Goal: Information Seeking & Learning: Check status

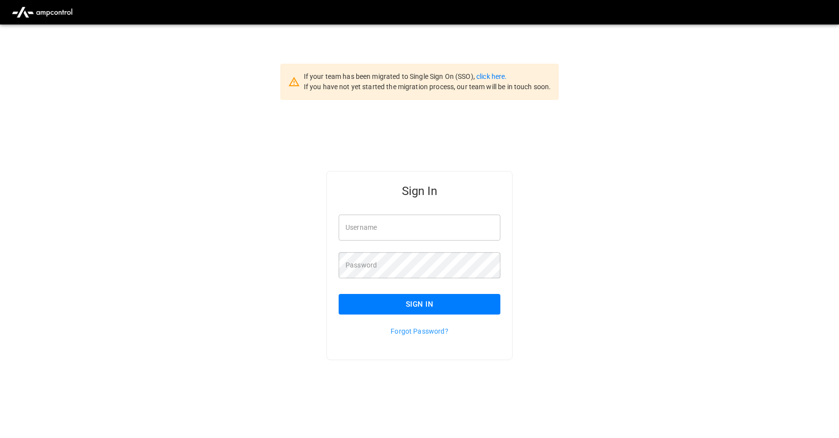
type input "**********"
click at [410, 299] on button "Sign In" at bounding box center [420, 304] width 162 height 21
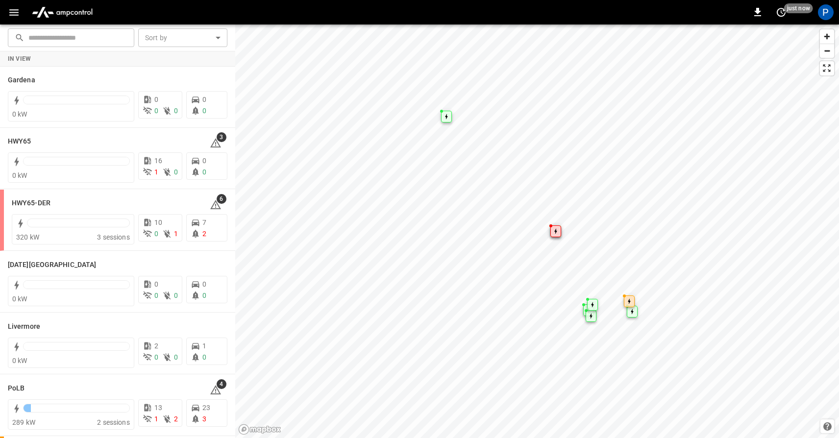
click at [15, 12] on icon "button" at bounding box center [13, 12] width 9 height 6
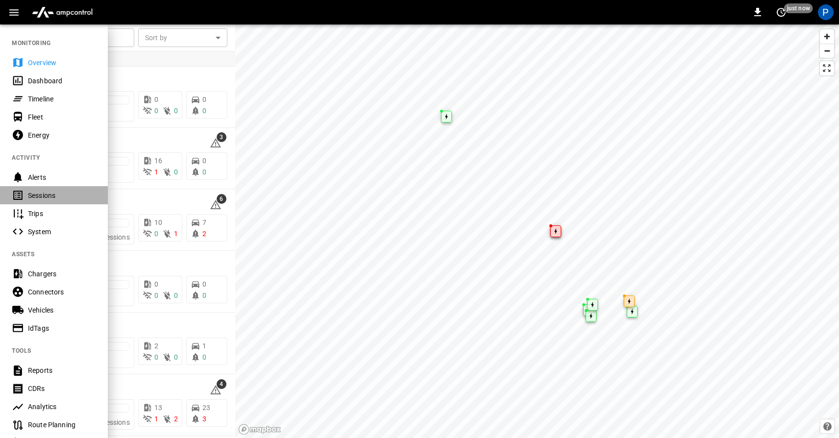
click at [43, 199] on div "Sessions" at bounding box center [62, 196] width 68 height 10
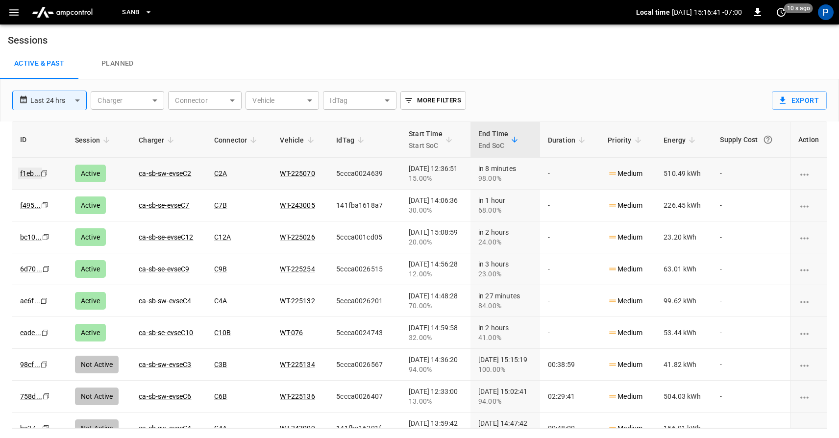
click at [29, 173] on link "f1eb ..." at bounding box center [30, 174] width 24 height 12
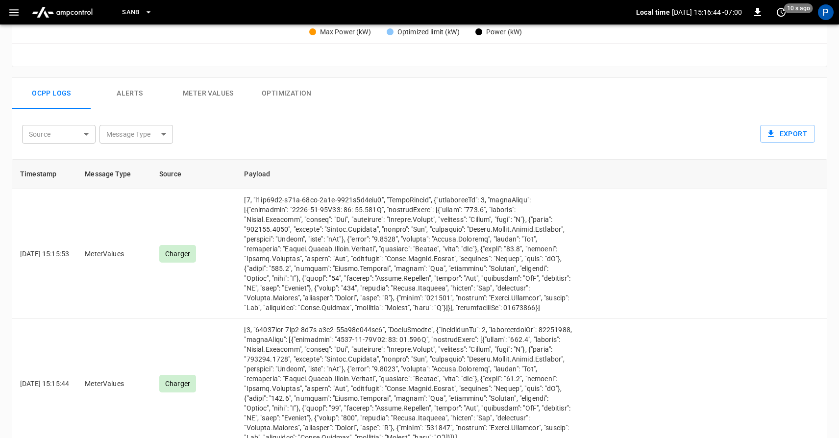
scroll to position [429, 0]
click at [79, 137] on body "SanB Local time [DATE] 15:16:46 -07:00 0 20 s ago P Session f1eb ... Copy Activ…" at bounding box center [419, 37] width 839 height 932
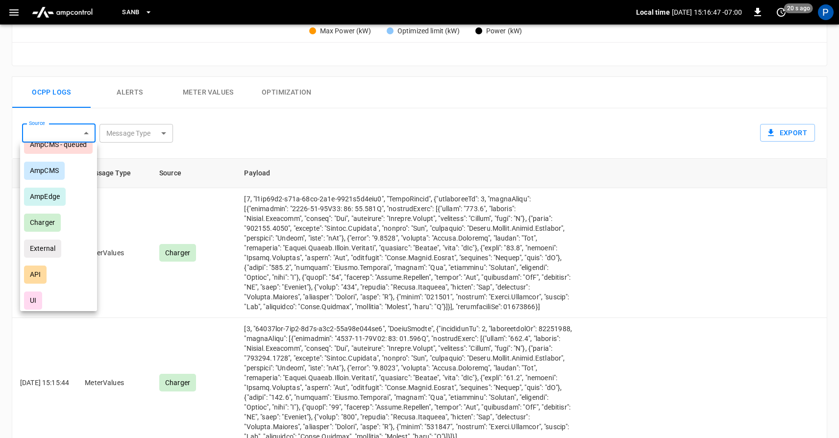
scroll to position [47, 0]
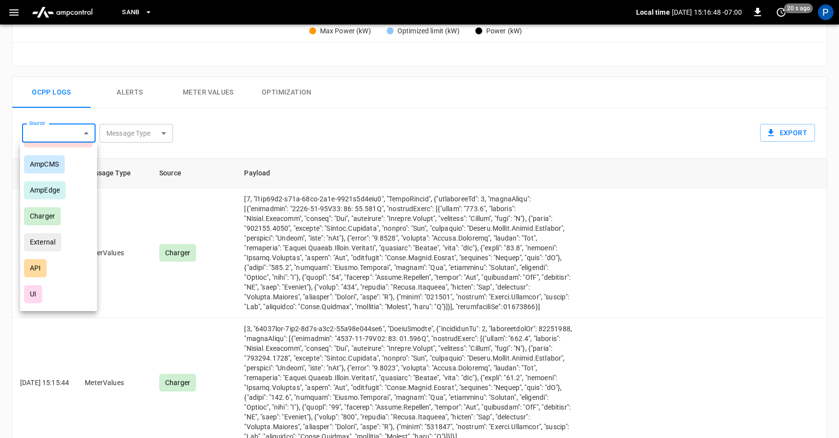
click at [173, 164] on div at bounding box center [419, 219] width 839 height 438
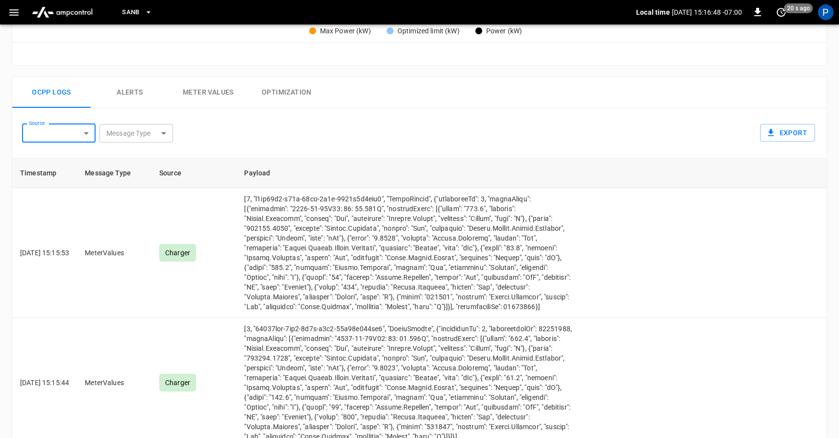
click at [159, 131] on body "SanB Local time [DATE] 15:16:48 -07:00 0 20 s ago P Session f1eb ... Copy Activ…" at bounding box center [419, 37] width 839 height 932
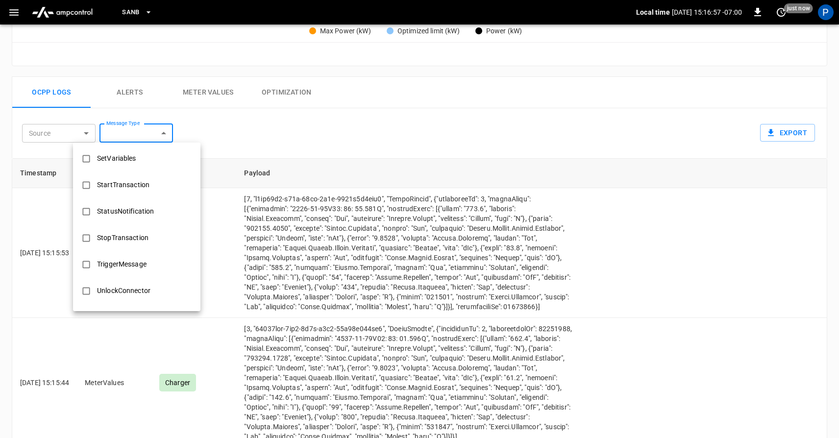
scroll to position [580, 0]
click at [145, 220] on div "StopTransaction" at bounding box center [122, 214] width 63 height 18
type input "**********"
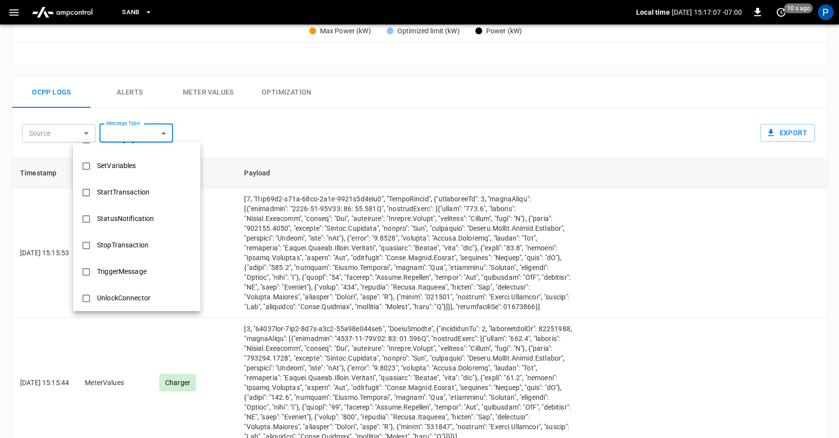
scroll to position [553, 0]
type input "**********"
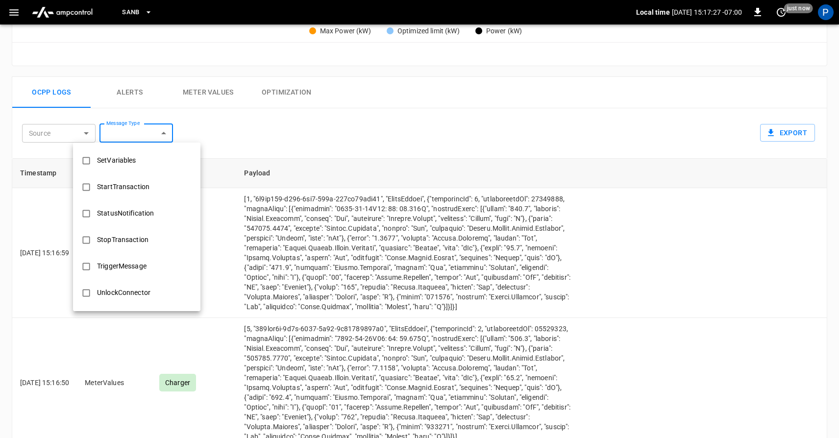
scroll to position [580, 0]
click at [272, 223] on div at bounding box center [419, 219] width 839 height 438
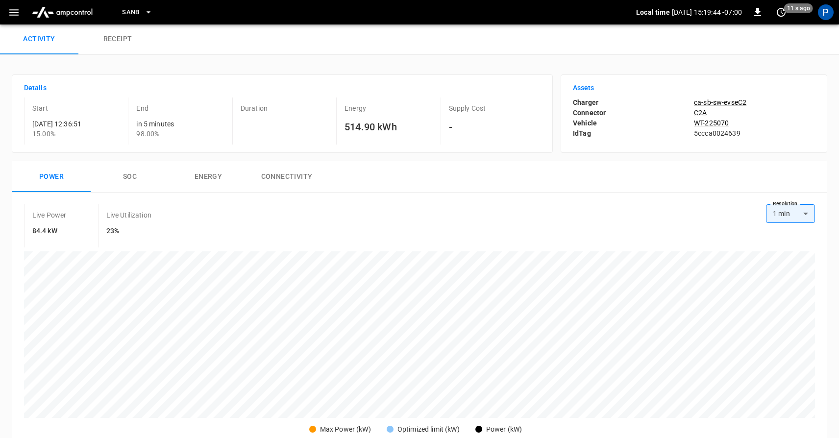
scroll to position [0, 0]
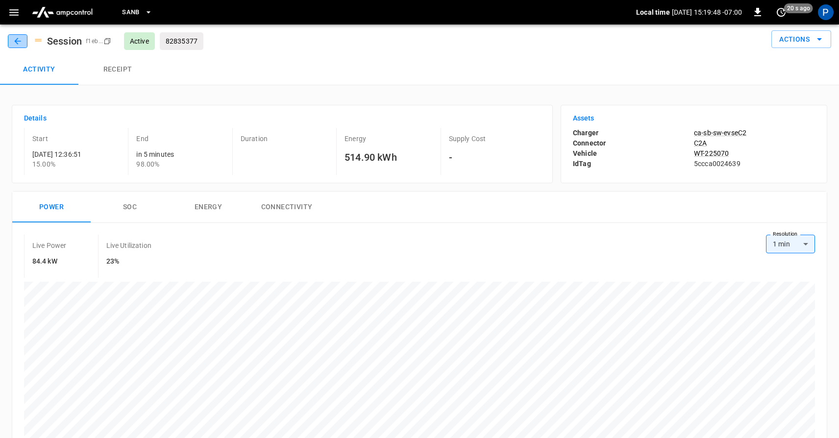
click at [21, 43] on icon "button" at bounding box center [18, 41] width 10 height 10
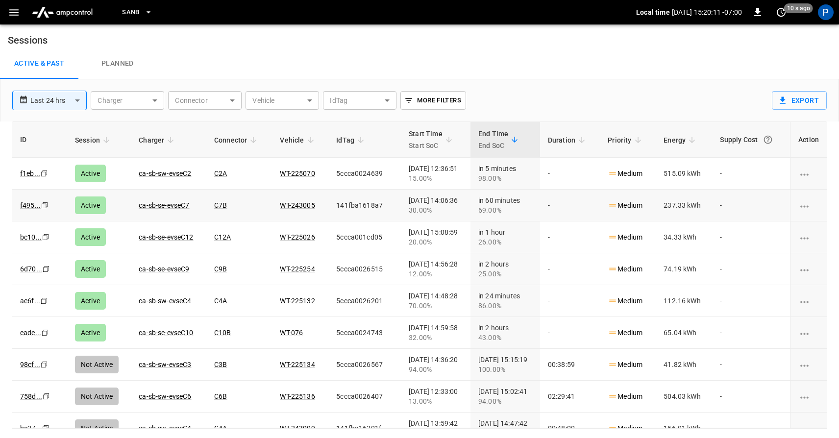
click at [328, 206] on td "141fba1618a7" at bounding box center [364, 206] width 73 height 32
drag, startPoint x: 317, startPoint y: 208, endPoint x: 374, endPoint y: 204, distance: 57.0
click at [374, 204] on td "141fba1618a7" at bounding box center [364, 206] width 73 height 32
click at [328, 206] on td "141fba1618a7" at bounding box center [364, 206] width 73 height 32
drag, startPoint x: 306, startPoint y: 205, endPoint x: 267, endPoint y: 205, distance: 38.7
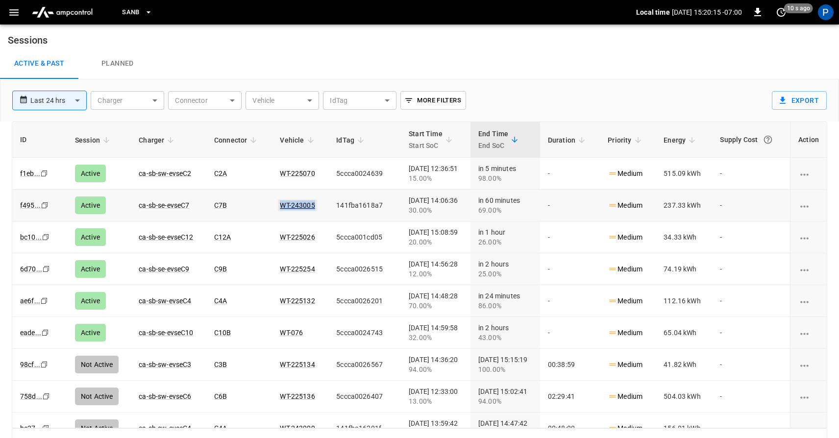
click at [272, 205] on td "WT-243005" at bounding box center [300, 206] width 56 height 32
click at [248, 208] on td "C7B" at bounding box center [239, 206] width 66 height 32
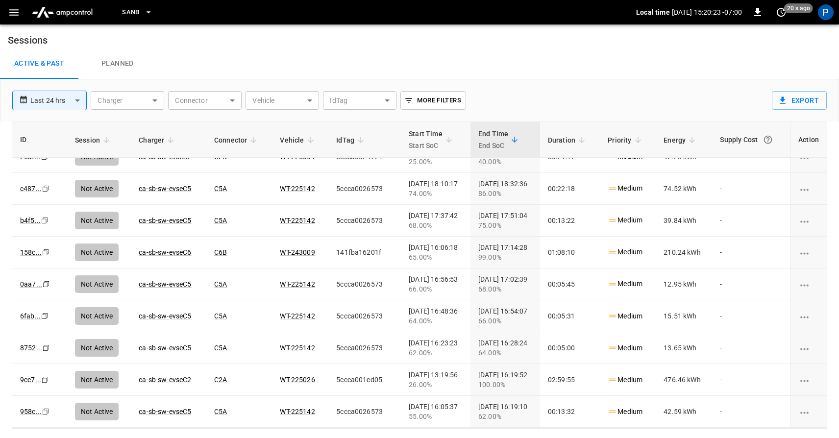
scroll to position [17, 0]
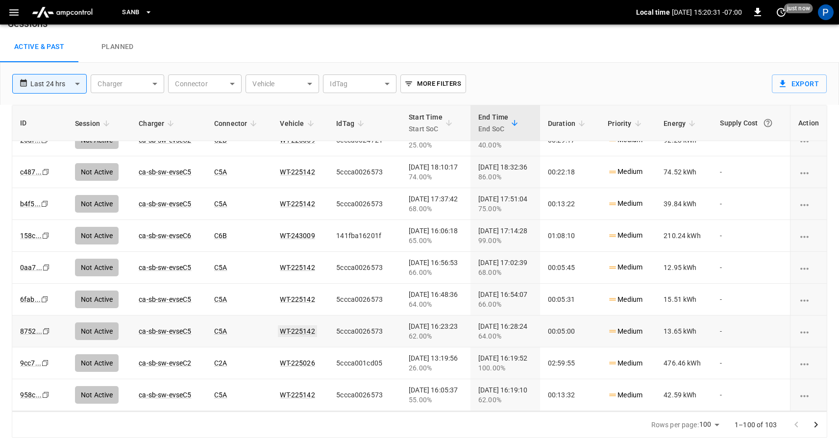
click at [278, 334] on link "WT-225142" at bounding box center [297, 332] width 39 height 12
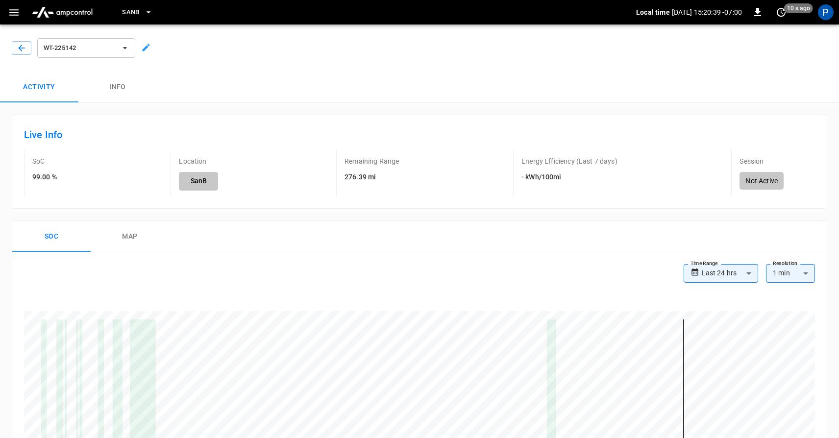
click at [24, 59] on div "WT-225142" at bounding box center [417, 46] width 843 height 51
click at [22, 48] on icon "button" at bounding box center [21, 48] width 6 height 6
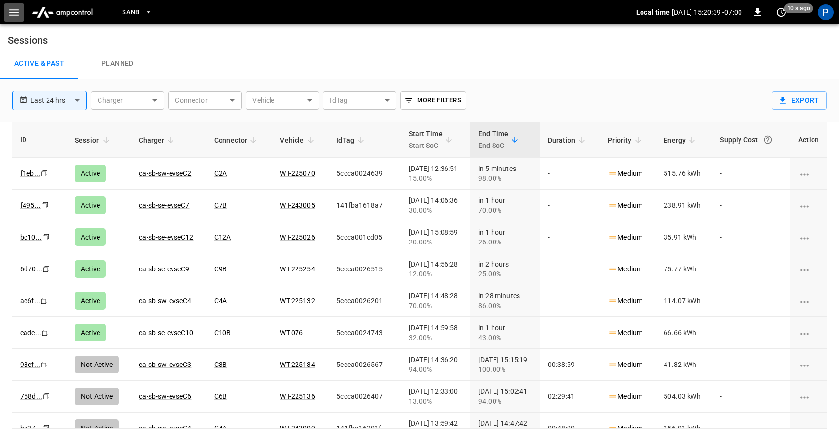
click at [13, 8] on icon "button" at bounding box center [14, 12] width 12 height 12
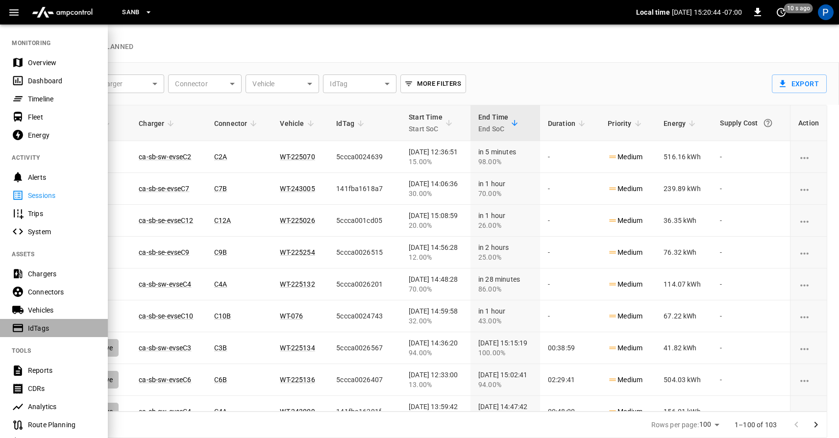
click at [40, 334] on div "IdTags" at bounding box center [54, 328] width 108 height 18
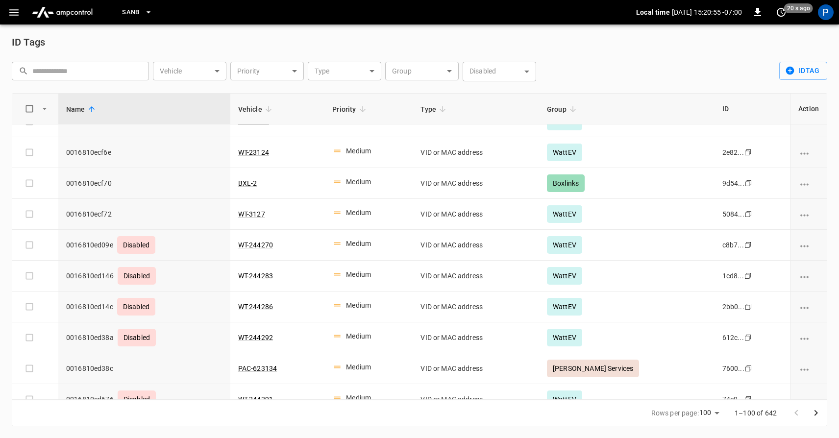
scroll to position [588, 0]
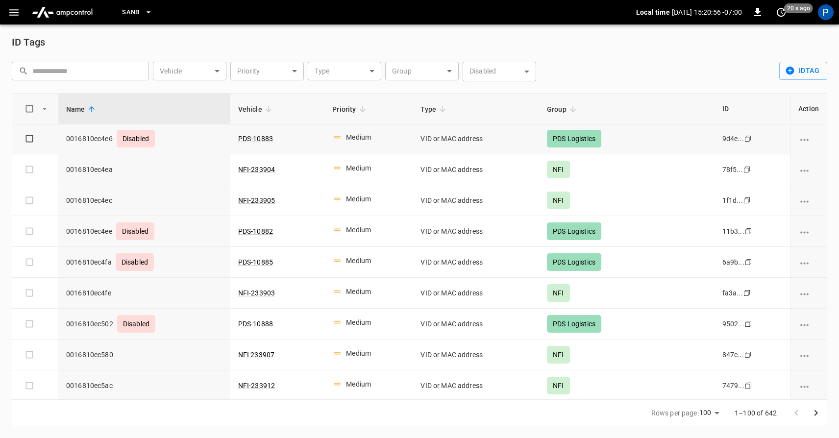
click at [803, 138] on icon "vehicle options" at bounding box center [805, 140] width 12 height 12
click at [806, 144] on li "Edit" at bounding box center [808, 146] width 46 height 16
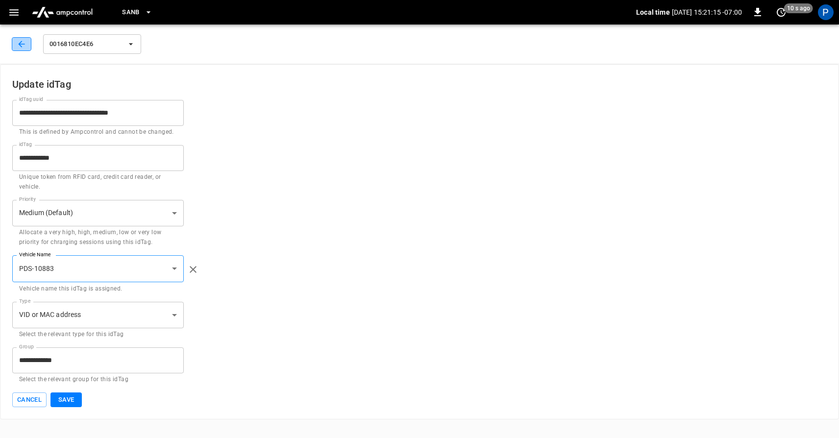
click at [24, 49] on icon "button" at bounding box center [22, 44] width 10 height 10
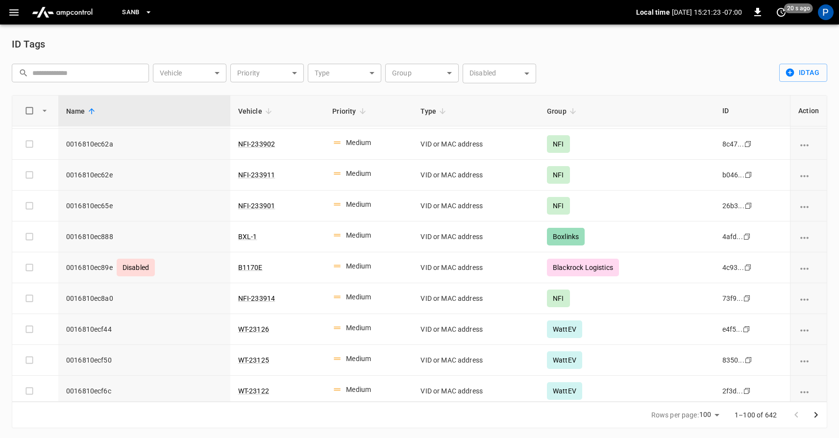
scroll to position [1066, 0]
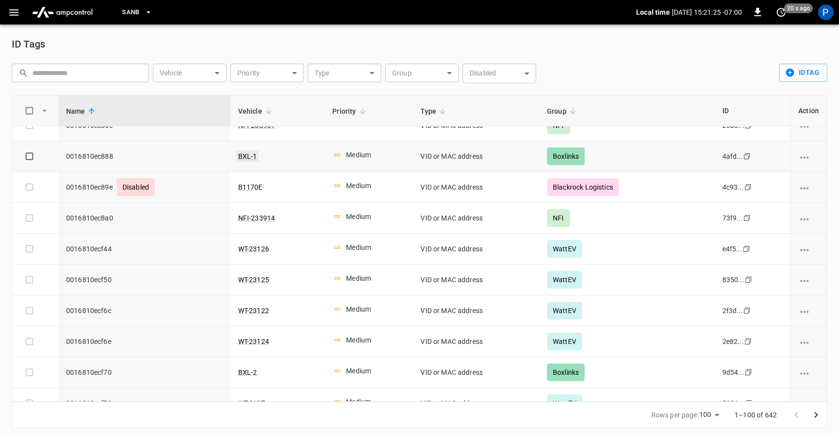
click at [253, 157] on link "BXL-1" at bounding box center [247, 157] width 23 height 12
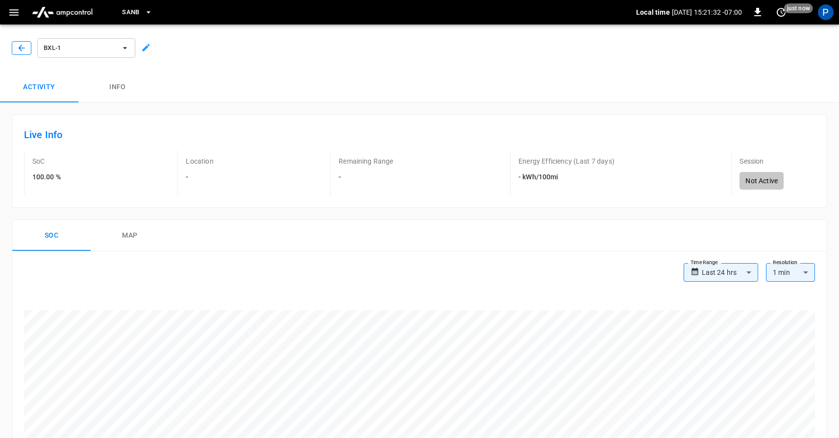
click at [22, 44] on icon "button" at bounding box center [22, 48] width 10 height 10
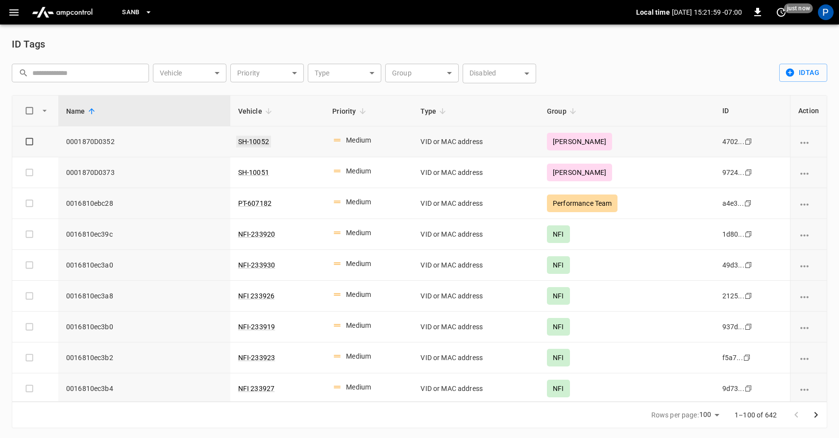
click at [268, 139] on link "SH-10052" at bounding box center [253, 142] width 35 height 12
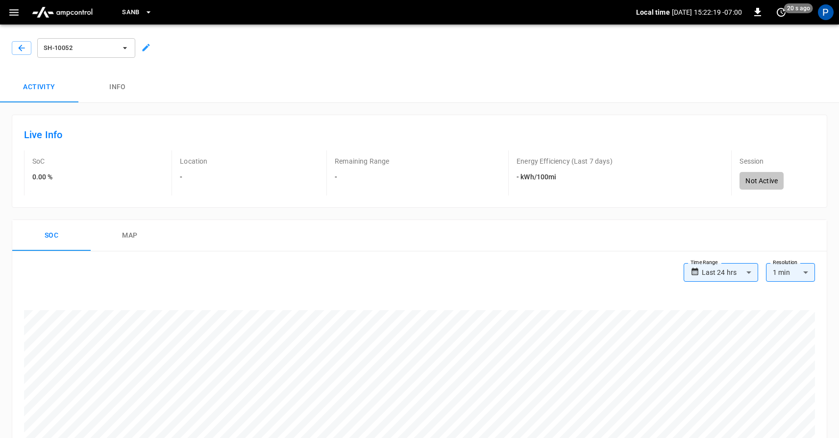
click at [14, 12] on icon "button" at bounding box center [13, 12] width 9 height 6
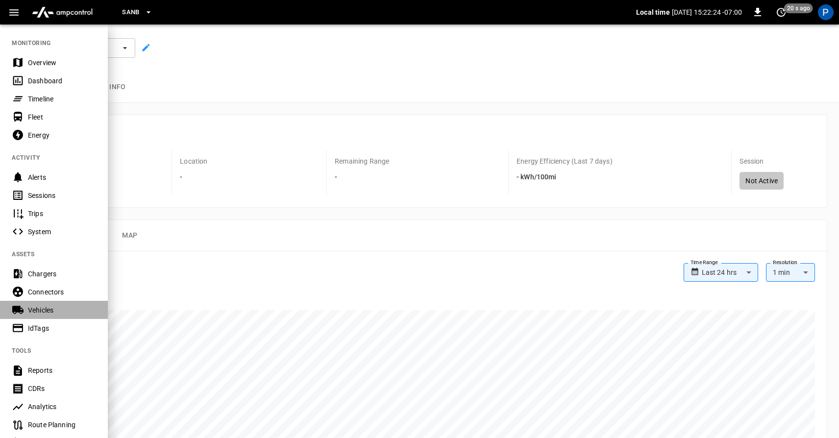
click at [50, 309] on div "Vehicles" at bounding box center [62, 310] width 68 height 10
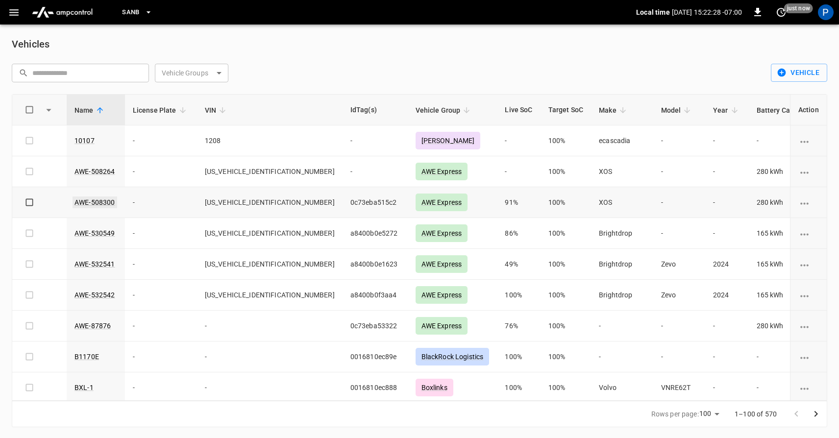
click at [94, 197] on link "AWE-508300" at bounding box center [95, 203] width 45 height 12
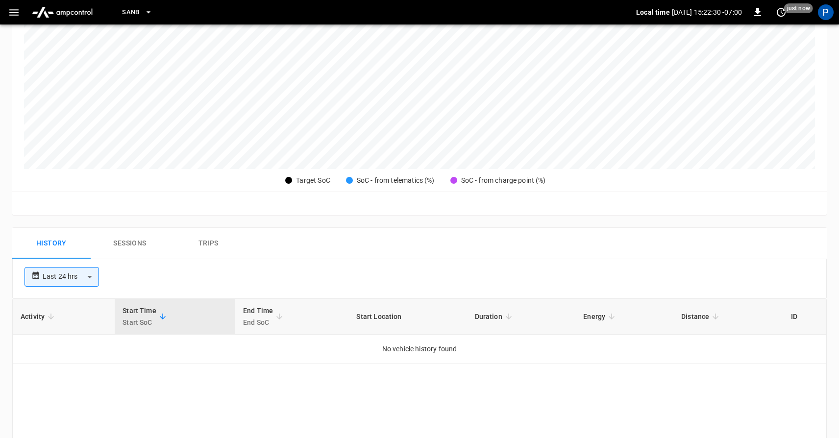
scroll to position [373, 0]
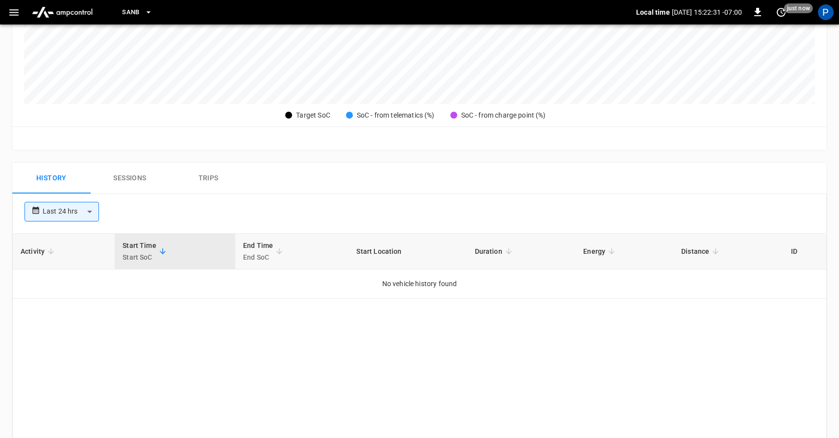
click at [128, 164] on button "Sessions" at bounding box center [130, 178] width 78 height 31
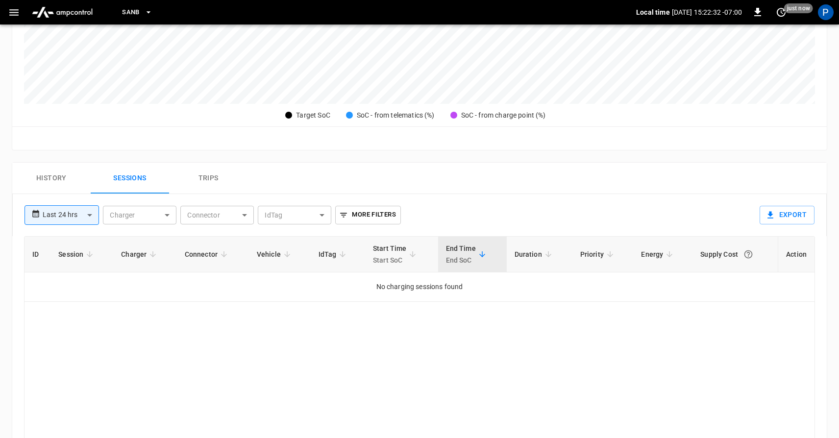
click at [185, 187] on button "Trips" at bounding box center [208, 178] width 78 height 31
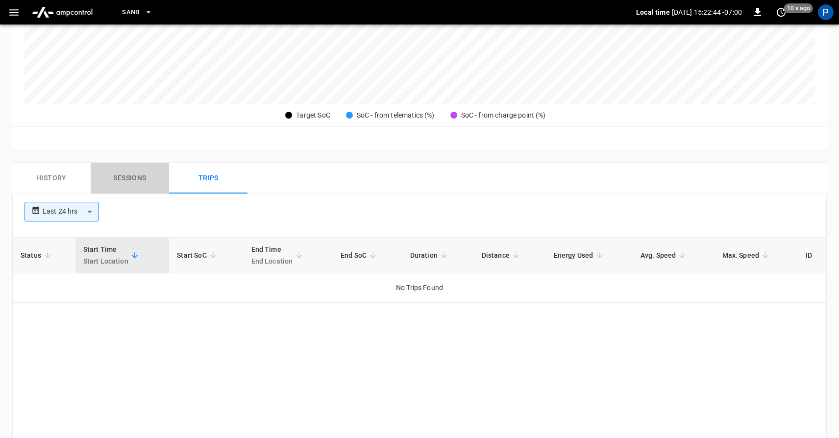
click at [137, 178] on button "Sessions" at bounding box center [130, 178] width 78 height 31
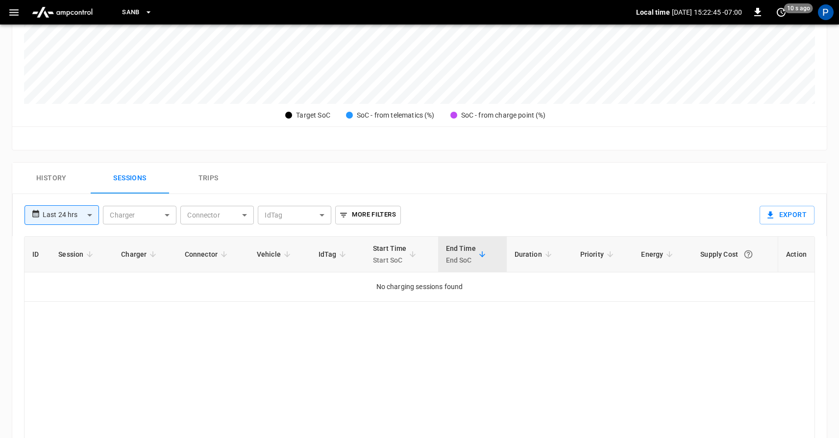
scroll to position [0, 0]
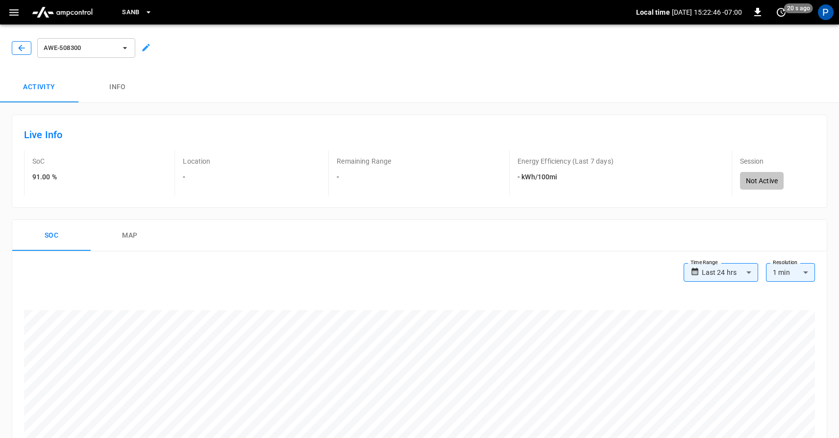
click at [21, 42] on button "button" at bounding box center [22, 48] width 20 height 14
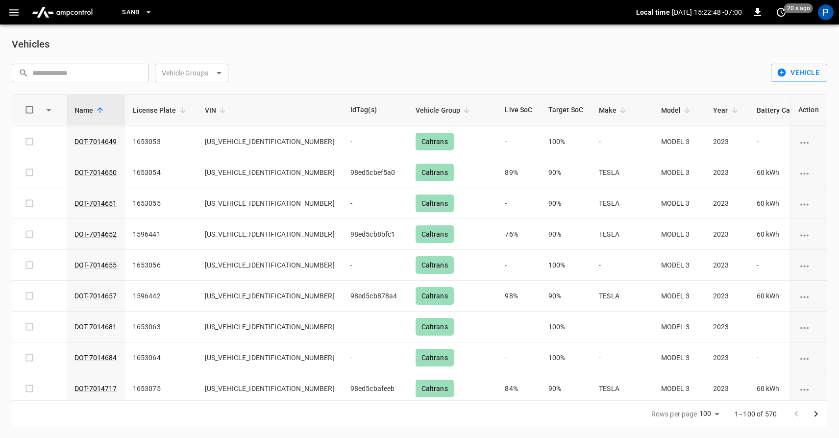
scroll to position [440, 0]
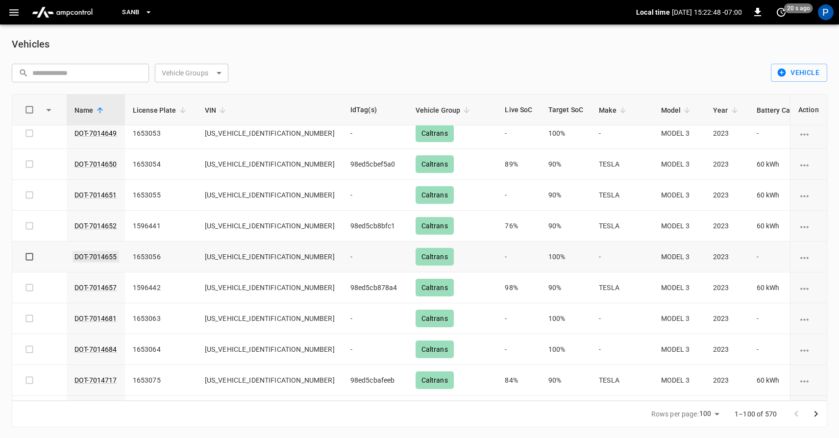
click at [102, 256] on link "DOT-7014655" at bounding box center [96, 257] width 47 height 12
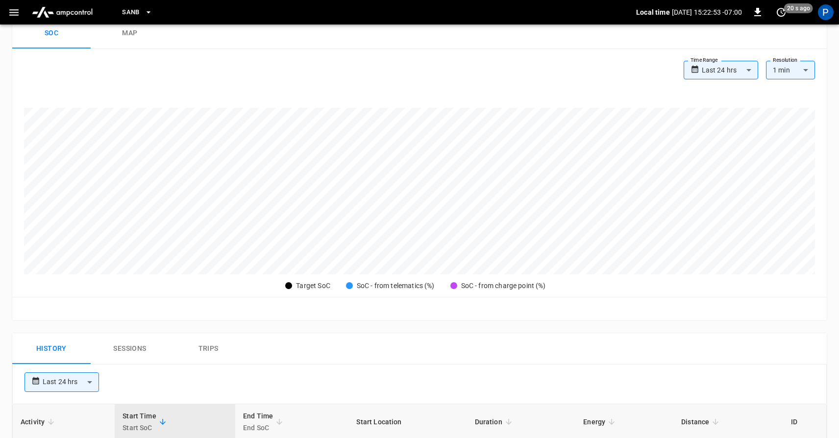
scroll to position [204, 0]
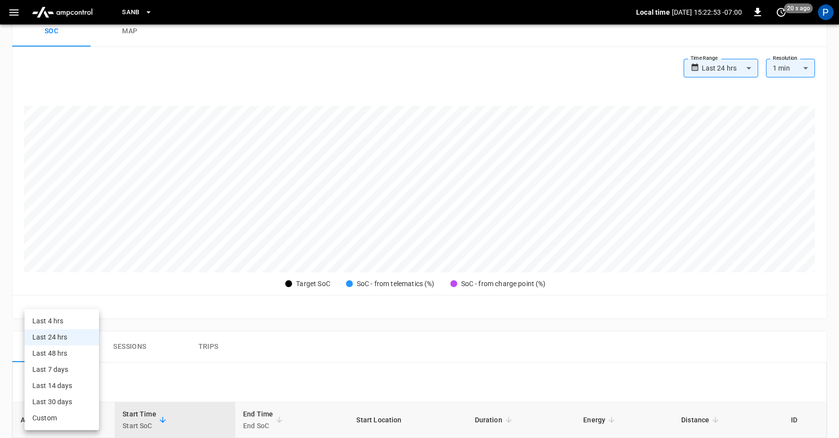
click at [88, 382] on body "**********" at bounding box center [419, 272] width 839 height 952
click at [73, 399] on li "Last 30 days" at bounding box center [62, 402] width 75 height 16
type input "**********"
type input "**"
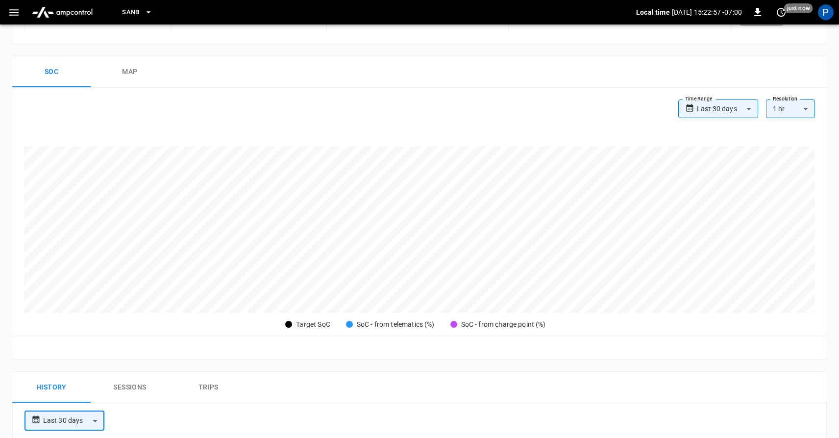
scroll to position [0, 0]
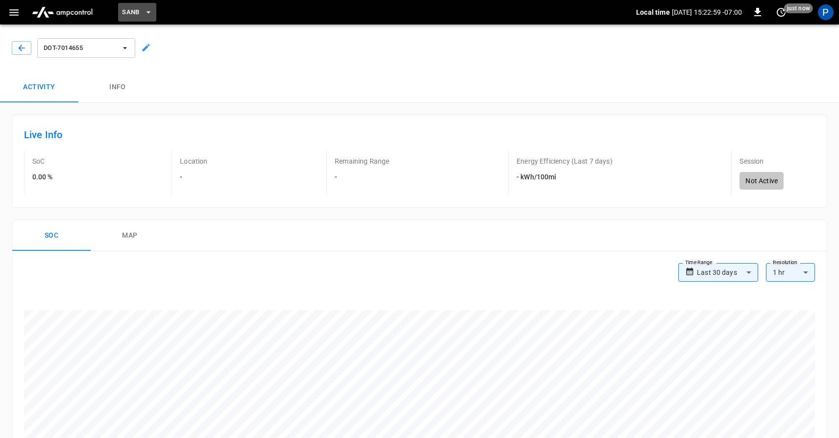
click at [134, 12] on span "SanB" at bounding box center [131, 12] width 18 height 11
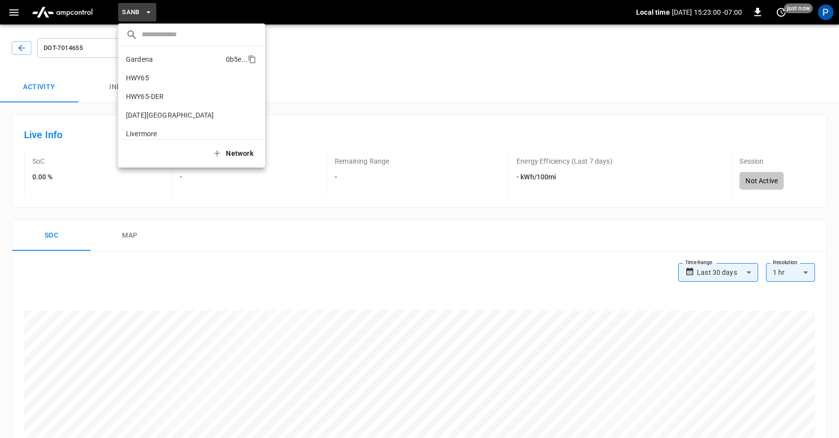
click at [147, 67] on li "Gardena 0b5e ..." at bounding box center [191, 59] width 147 height 19
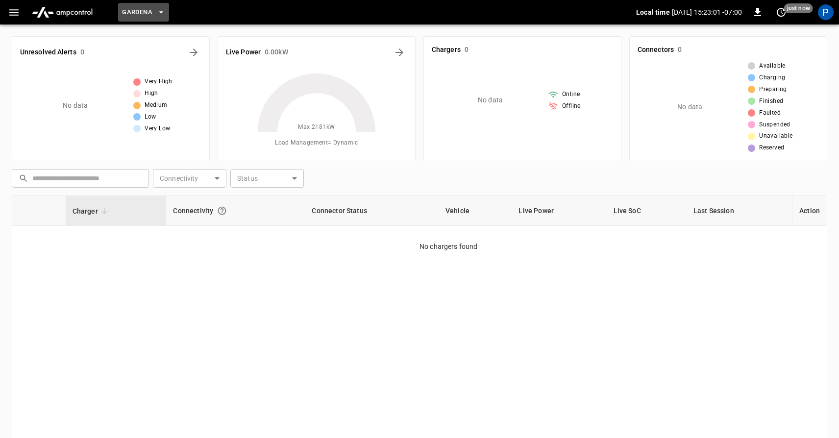
click at [164, 11] on icon "button" at bounding box center [161, 12] width 10 height 10
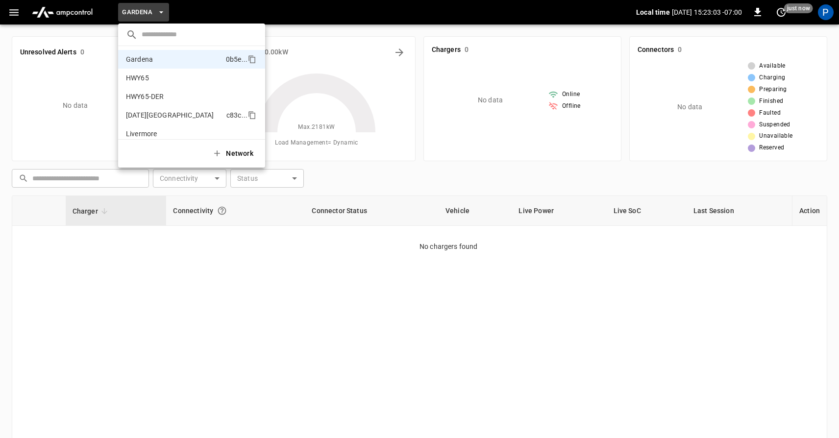
click at [153, 113] on p "[DATE][GEOGRAPHIC_DATA]" at bounding box center [174, 115] width 97 height 10
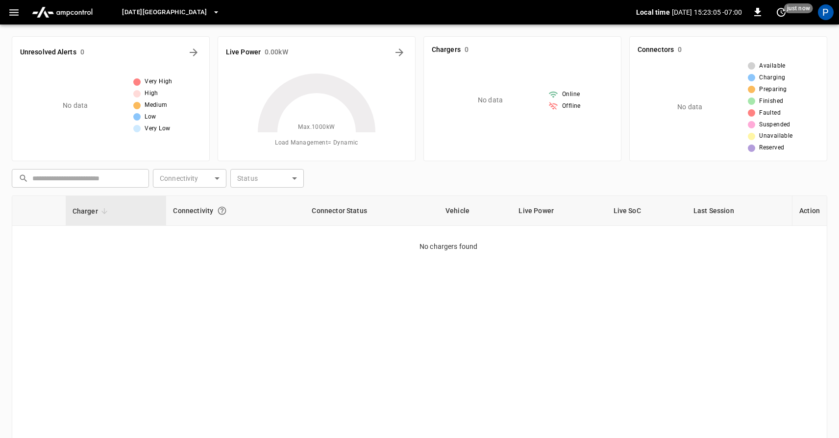
click at [142, 17] on span "[DATE][GEOGRAPHIC_DATA]" at bounding box center [164, 12] width 85 height 11
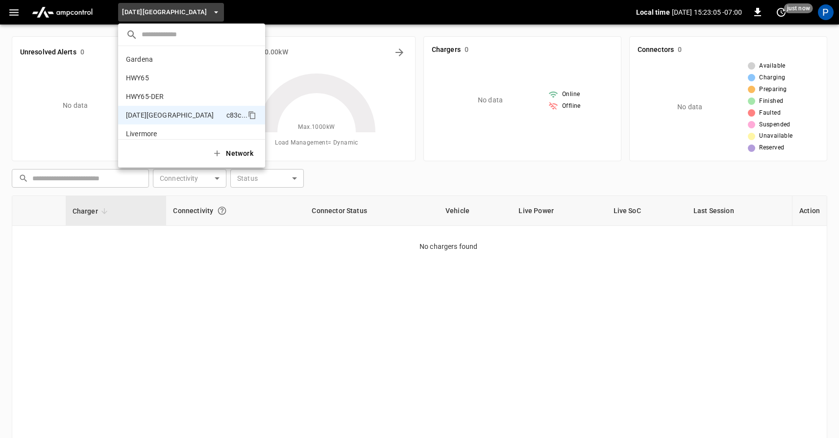
scroll to position [53, 0]
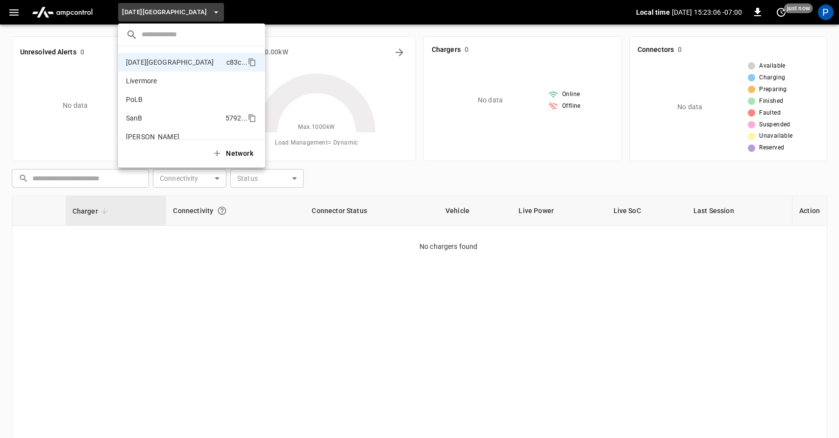
click at [135, 117] on p "SanB" at bounding box center [174, 118] width 96 height 10
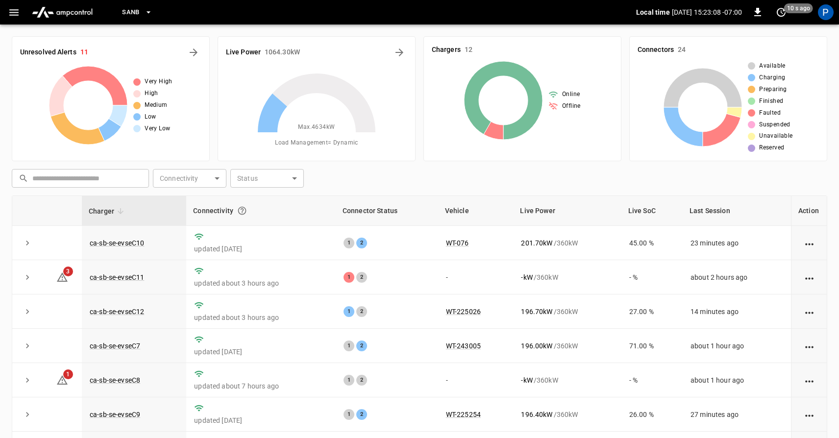
click at [16, 1] on div "SanB Local time [DATE] 15:23:08 -07:00 0 10 s ago P" at bounding box center [419, 12] width 839 height 25
click at [11, 13] on icon "button" at bounding box center [14, 12] width 12 height 12
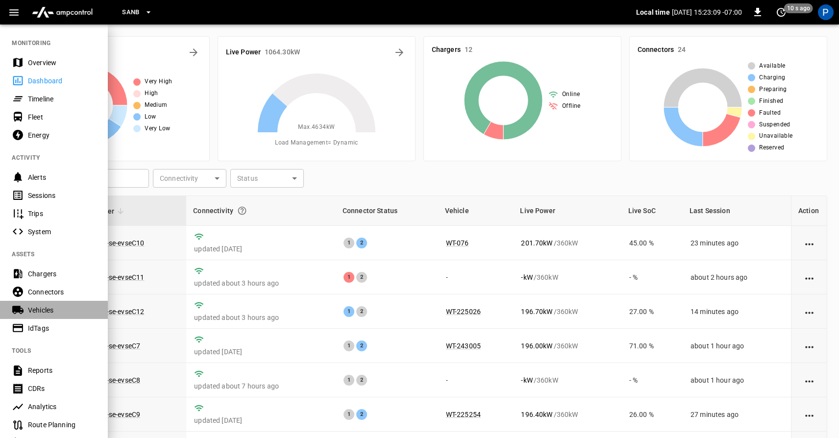
click at [33, 313] on div "Vehicles" at bounding box center [62, 310] width 68 height 10
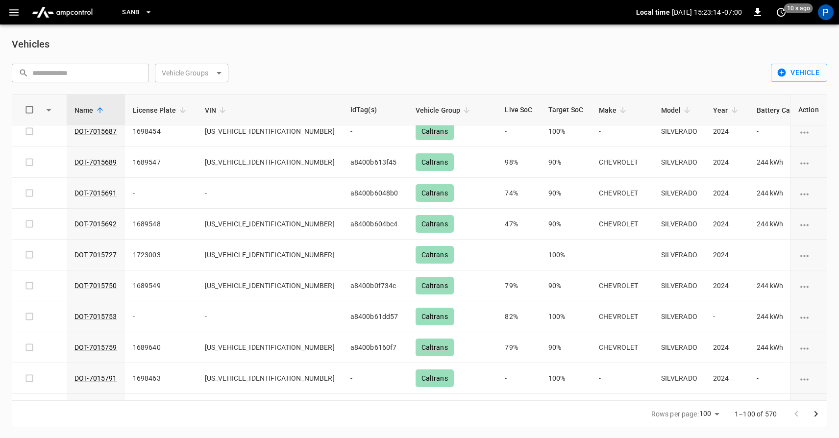
scroll to position [2813, 0]
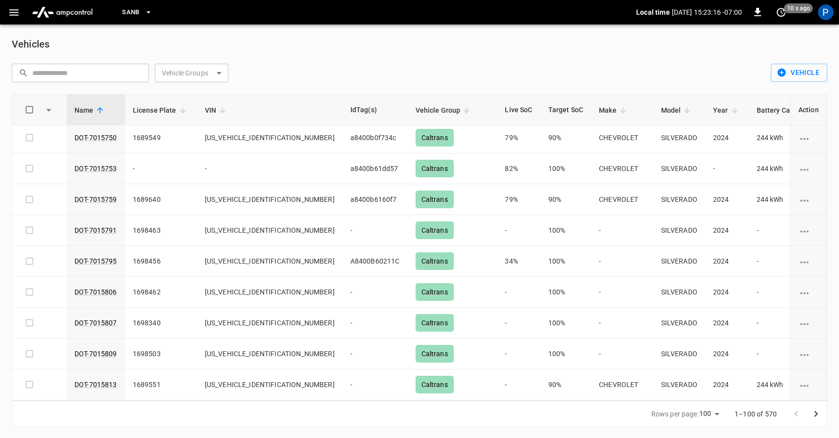
click at [818, 410] on icon "Go to next page" at bounding box center [816, 414] width 12 height 12
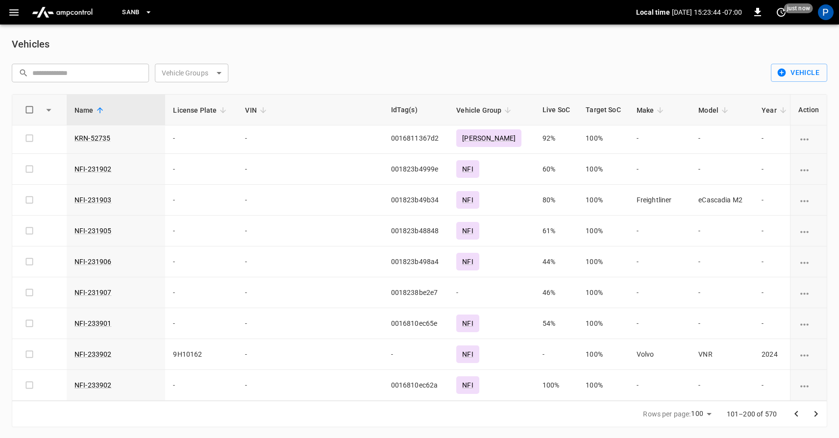
scroll to position [2815, 0]
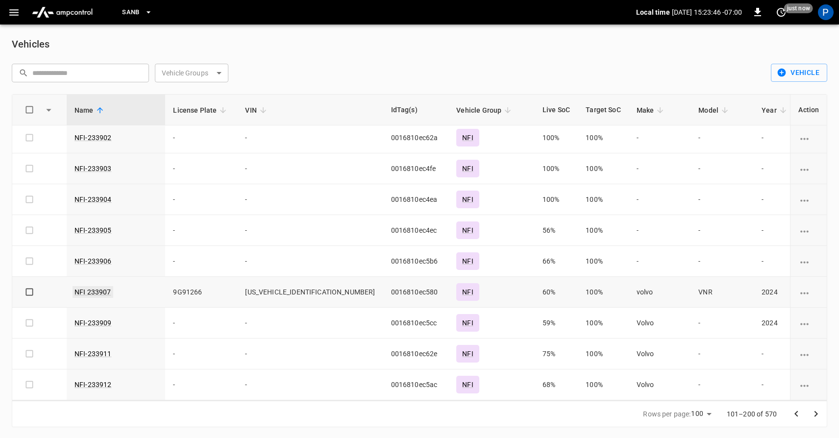
click at [89, 296] on link "NFI 233907" at bounding box center [93, 292] width 41 height 12
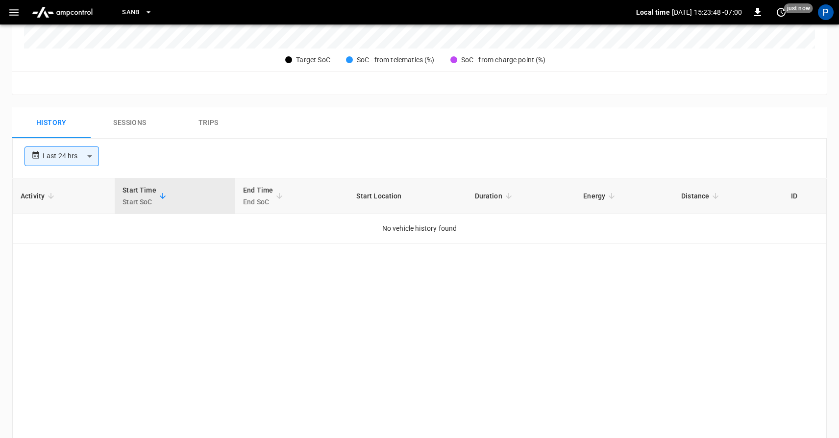
scroll to position [467, 0]
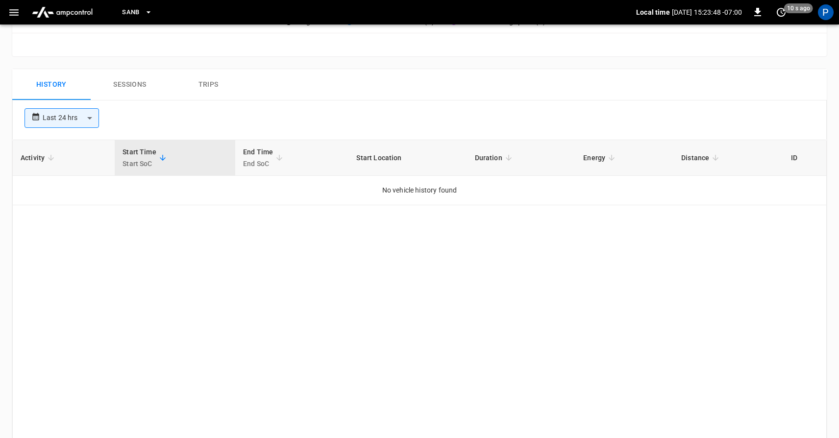
click at [89, 114] on body "**********" at bounding box center [419, 9] width 839 height 952
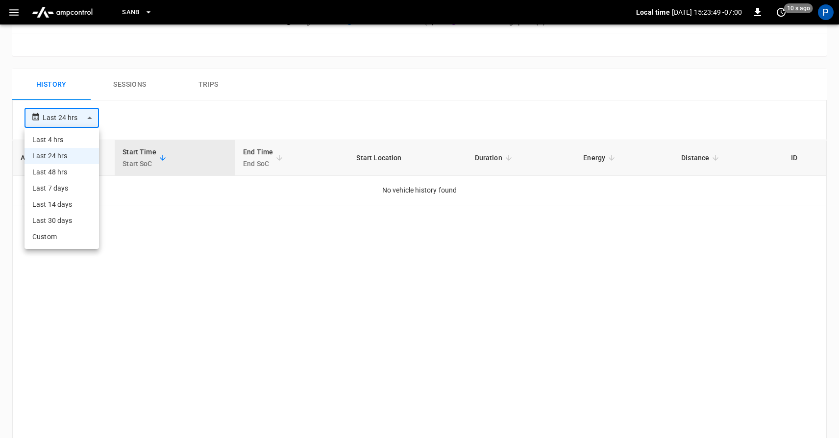
click at [72, 214] on li "Last 30 days" at bounding box center [62, 221] width 75 height 16
type input "**********"
type input "**"
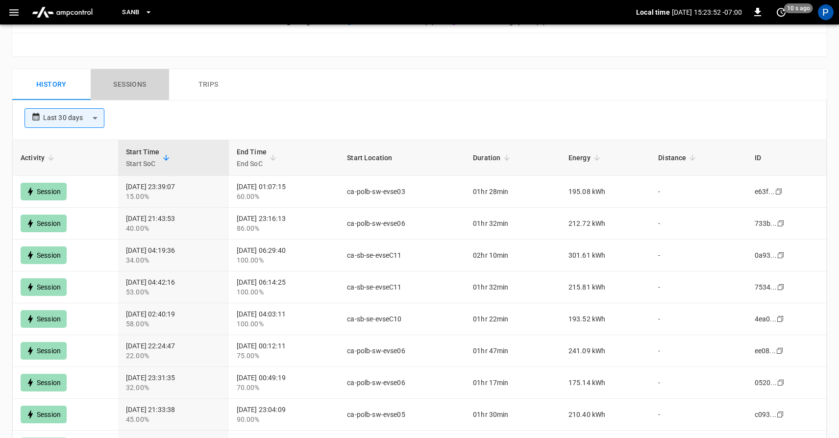
click at [129, 92] on button "Sessions" at bounding box center [130, 84] width 78 height 31
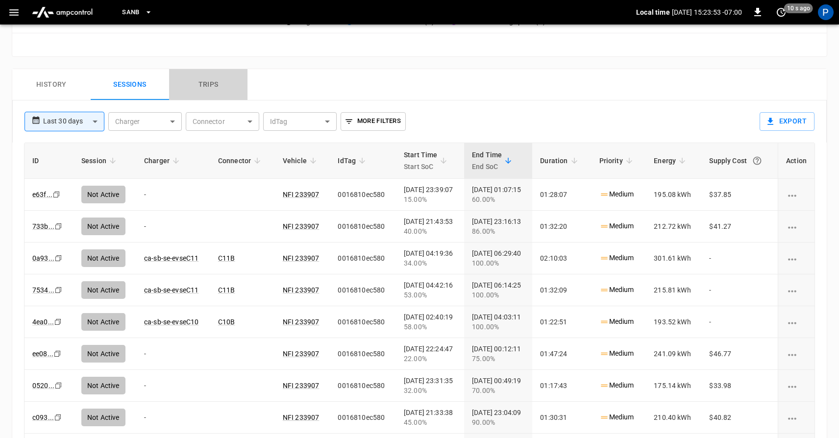
click at [216, 89] on button "Trips" at bounding box center [208, 84] width 78 height 31
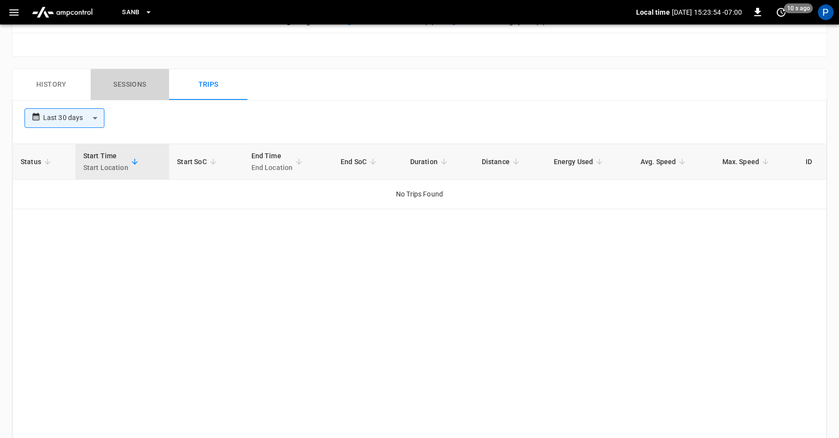
click at [159, 88] on button "Sessions" at bounding box center [130, 84] width 78 height 31
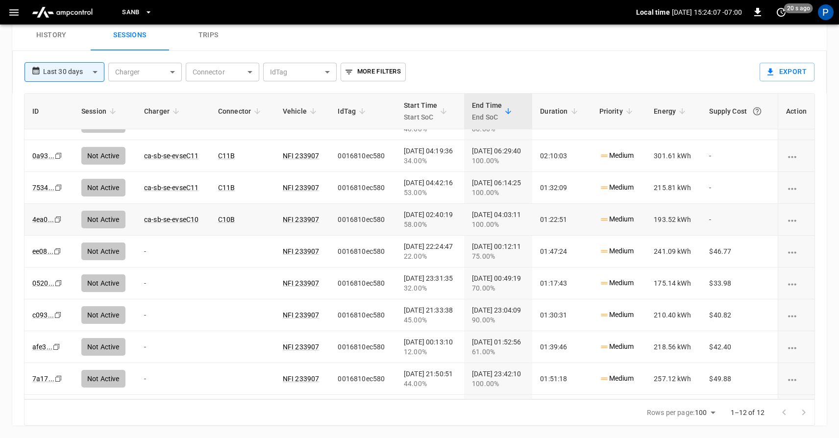
scroll to position [112, 0]
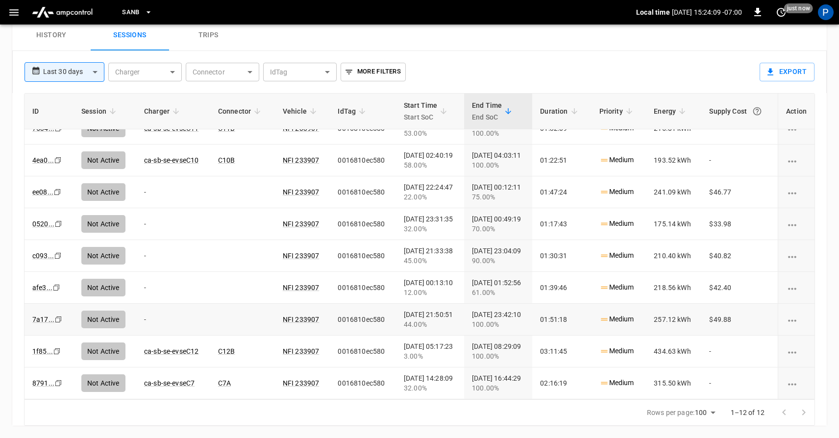
click at [792, 317] on icon "charging session options" at bounding box center [792, 321] width 12 height 12
click at [801, 151] on div at bounding box center [419, 219] width 839 height 438
click at [40, 159] on link "4ea0 ..." at bounding box center [42, 160] width 25 height 12
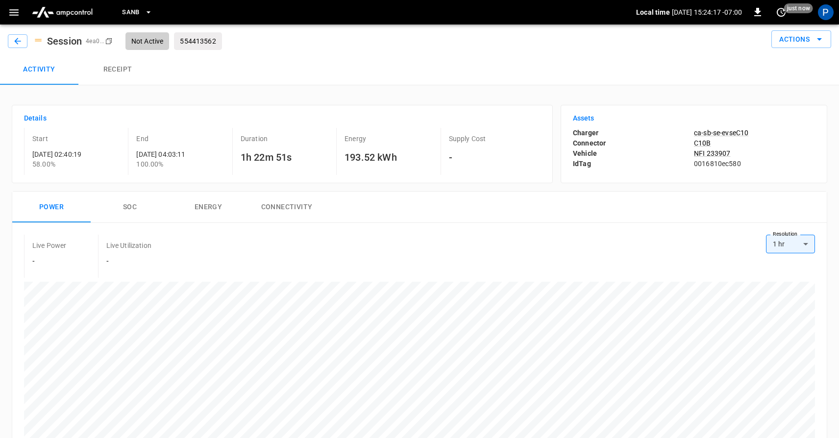
click at [130, 208] on button "SOC" at bounding box center [130, 207] width 78 height 31
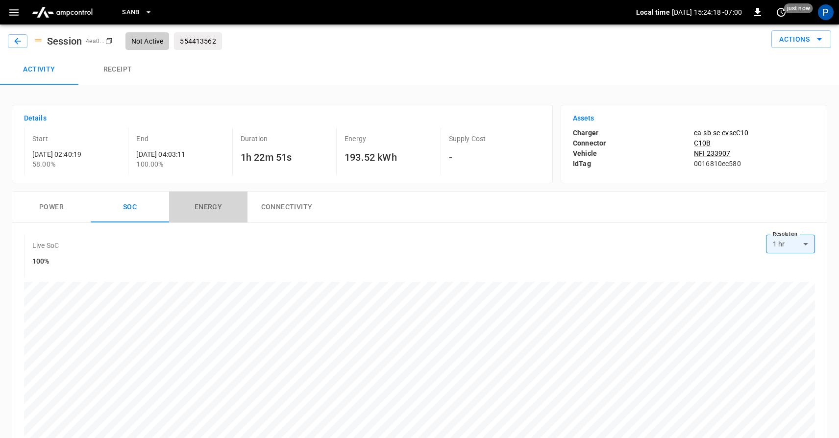
click at [196, 208] on button "Energy" at bounding box center [208, 207] width 78 height 31
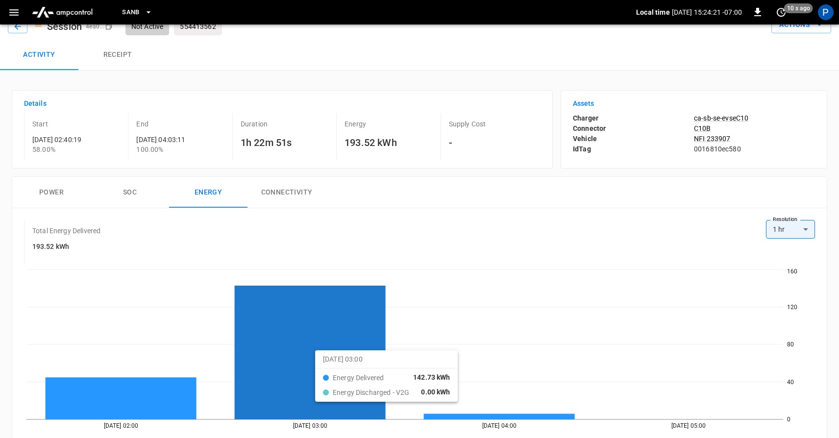
scroll to position [14, 0]
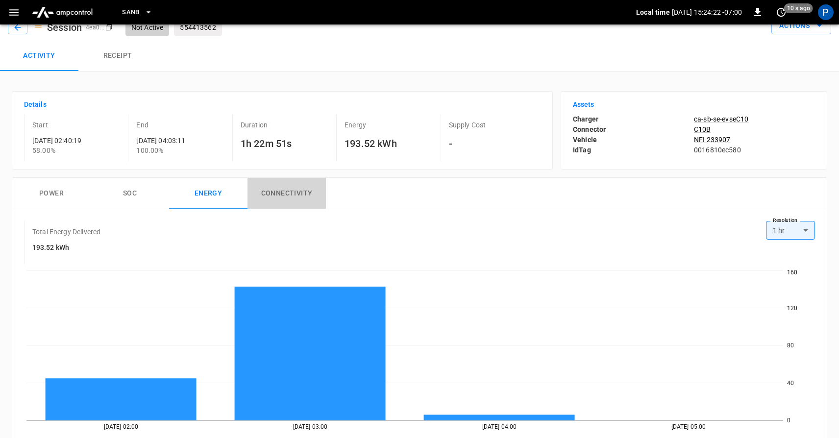
click at [292, 195] on button "Connectivity" at bounding box center [287, 193] width 78 height 31
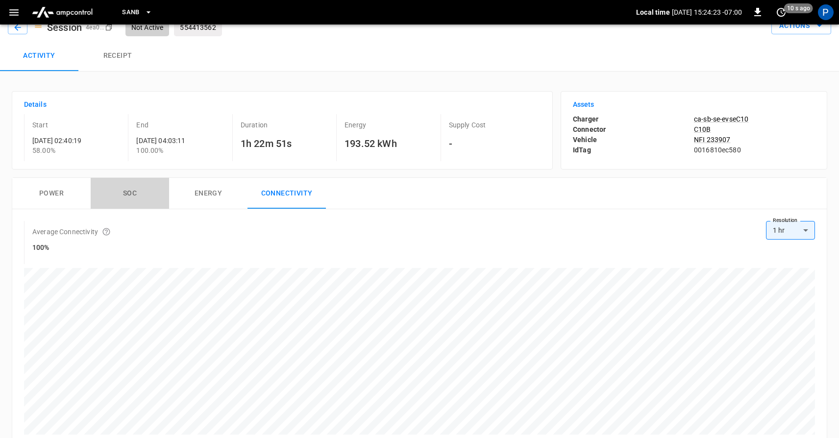
click at [137, 198] on button "SOC" at bounding box center [130, 193] width 78 height 31
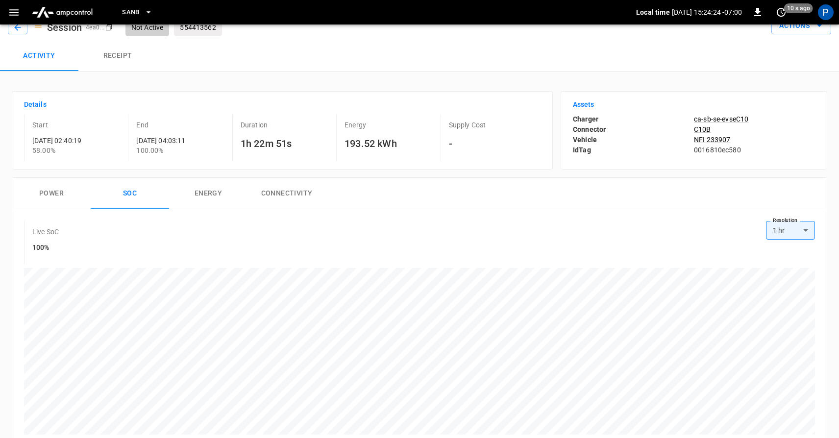
click at [58, 189] on button "Power" at bounding box center [51, 193] width 78 height 31
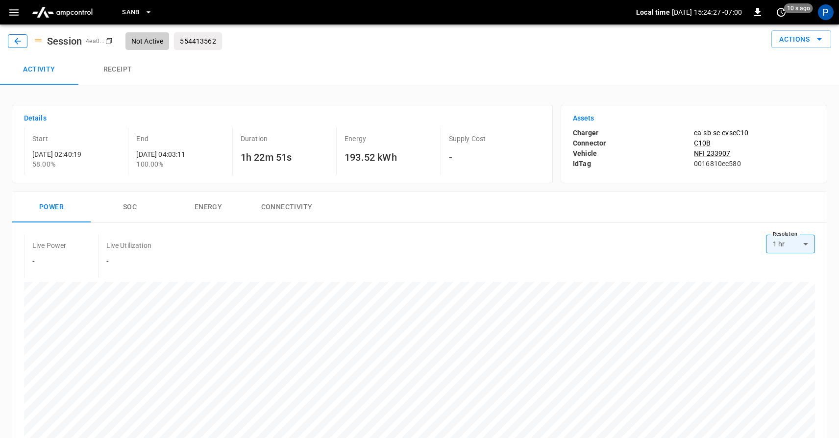
click at [16, 43] on icon "button" at bounding box center [18, 41] width 10 height 10
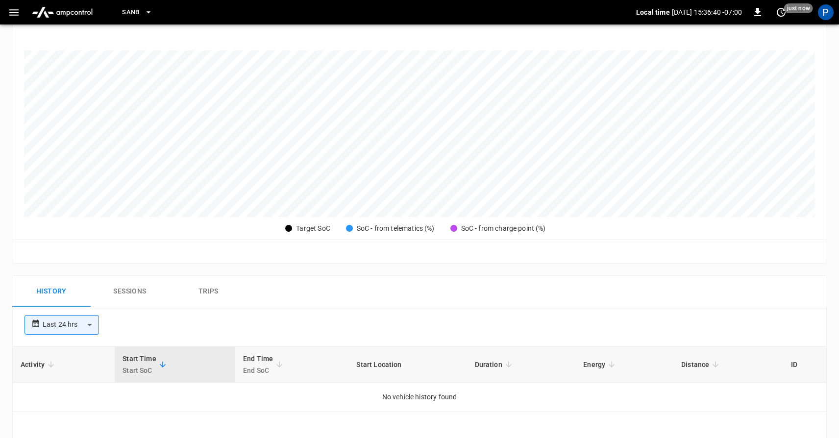
scroll to position [257, 0]
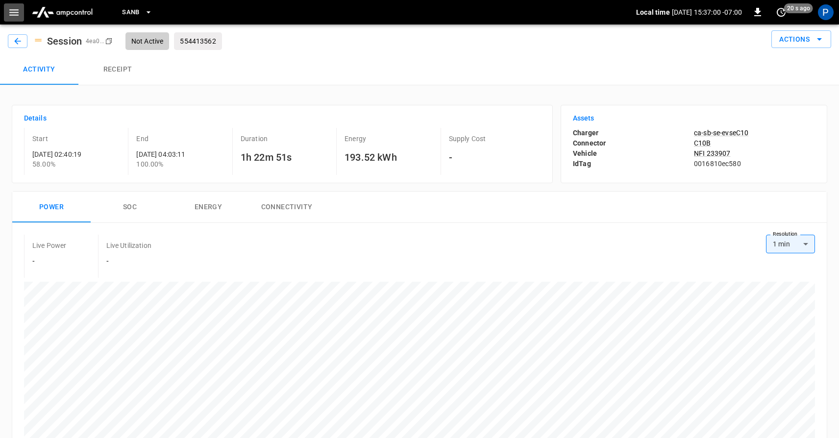
click at [17, 21] on button "button" at bounding box center [14, 12] width 20 height 18
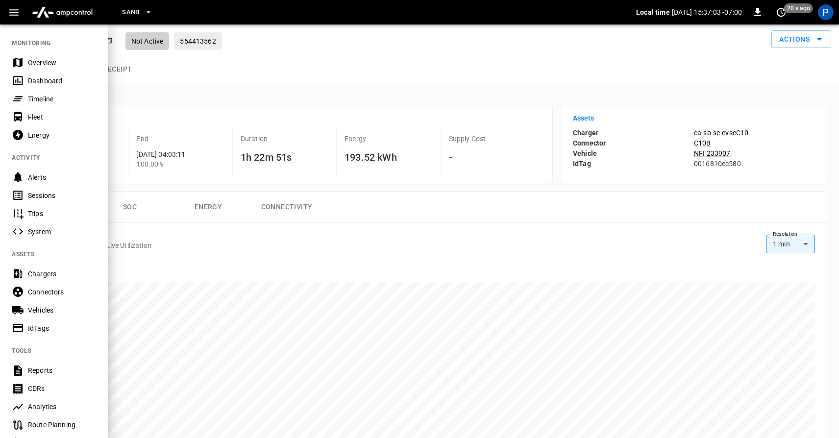
click at [40, 329] on div "IdTags" at bounding box center [62, 329] width 68 height 10
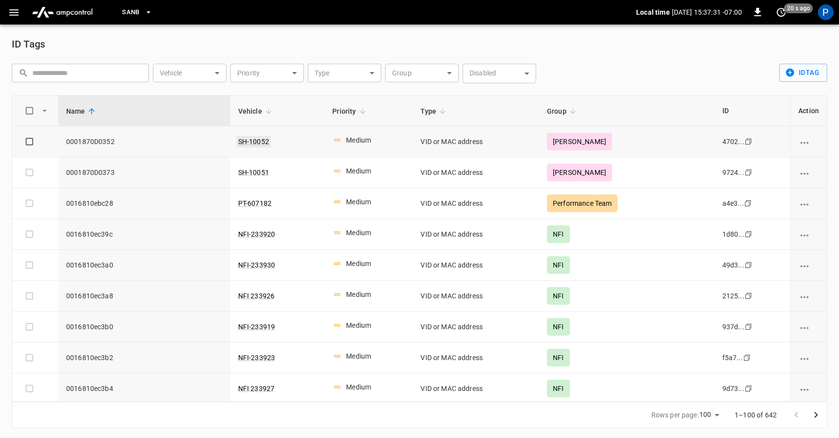
click at [271, 138] on link "SH-10052" at bounding box center [253, 142] width 35 height 12
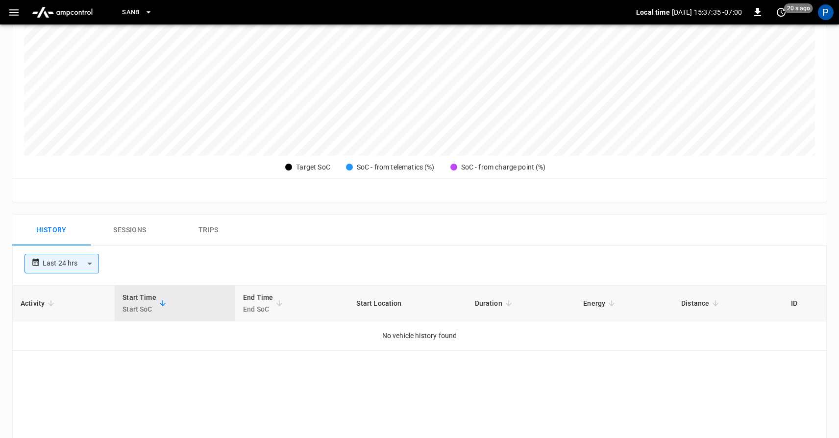
scroll to position [322, 0]
click at [145, 230] on button "Sessions" at bounding box center [130, 229] width 78 height 31
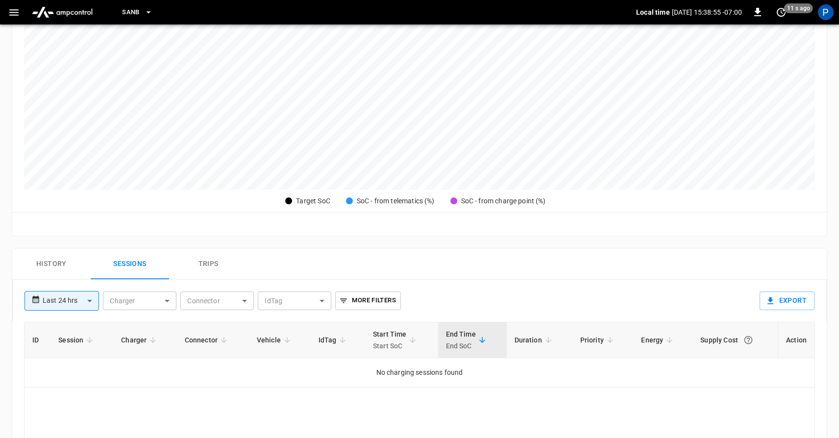
scroll to position [285, 0]
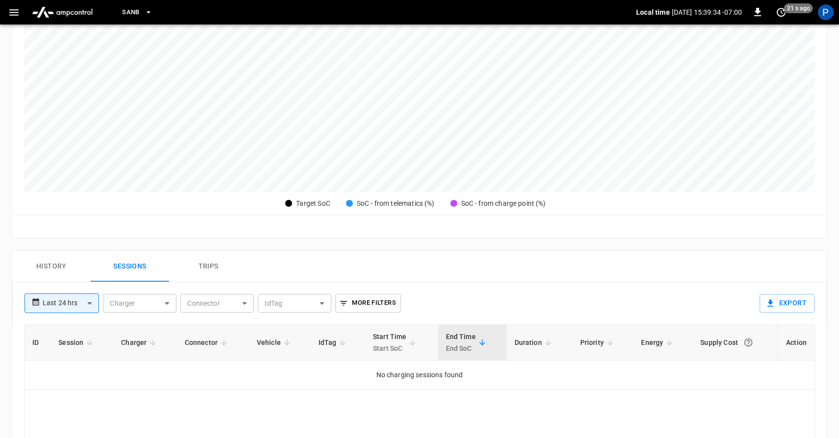
click at [79, 301] on body "**********" at bounding box center [419, 192] width 839 height 954
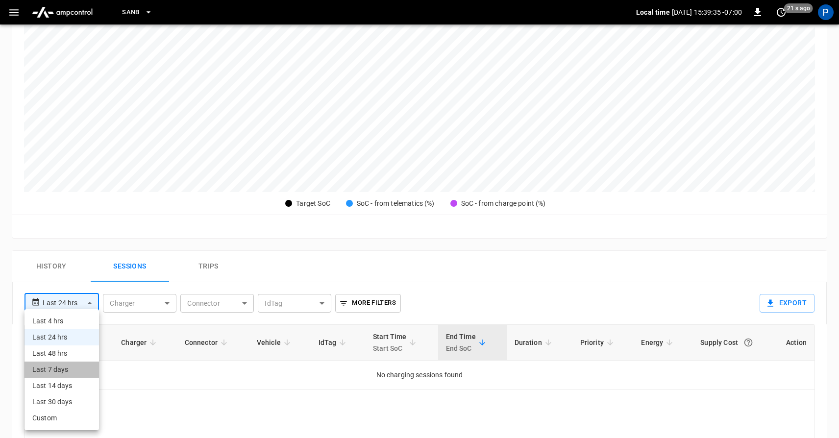
click at [66, 370] on li "Last 7 days" at bounding box center [62, 370] width 75 height 16
type input "**********"
type input "***"
type input "**********"
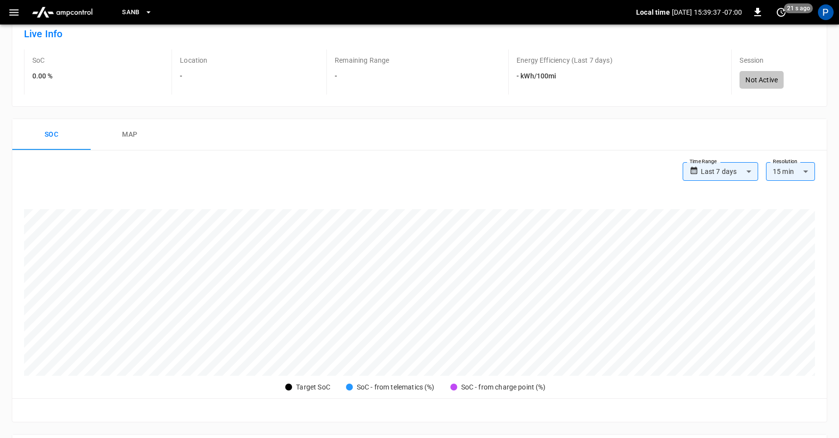
scroll to position [0, 0]
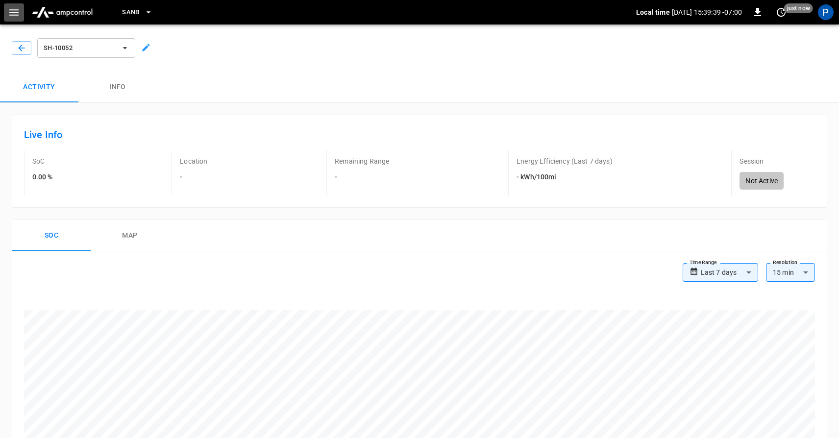
click at [16, 13] on icon "button" at bounding box center [14, 12] width 12 height 12
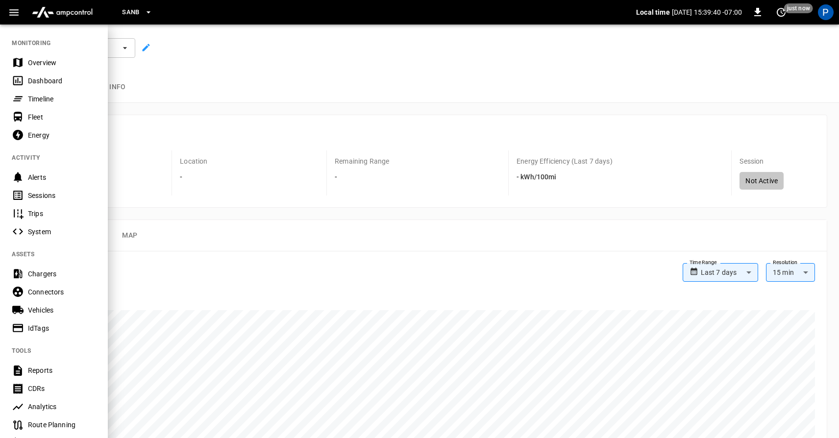
click at [41, 317] on div "Vehicles" at bounding box center [54, 310] width 108 height 18
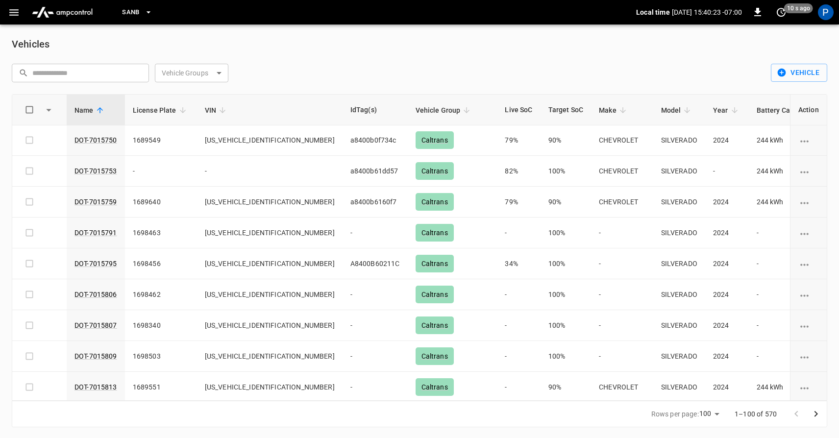
scroll to position [2813, 0]
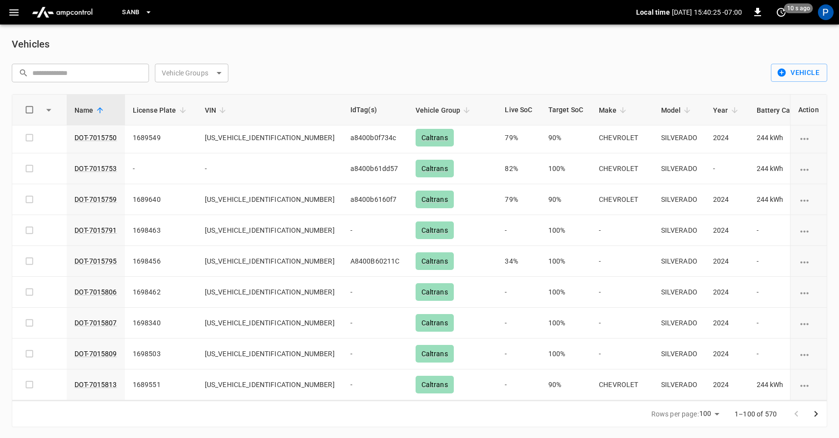
click at [813, 413] on icon "Go to next page" at bounding box center [816, 414] width 12 height 12
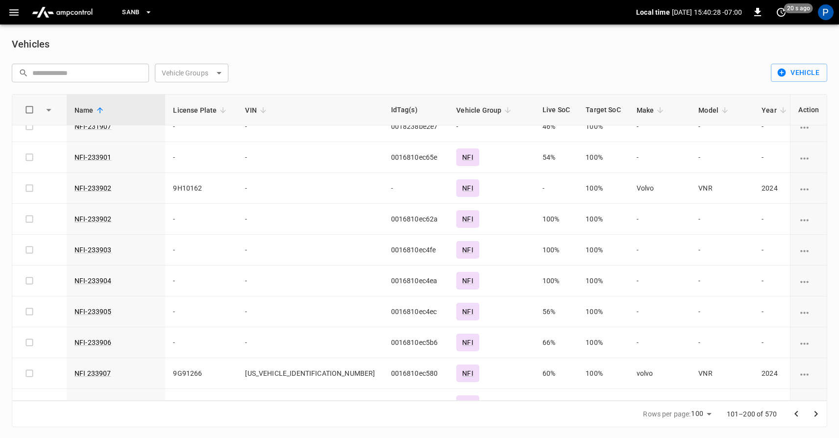
scroll to position [2815, 0]
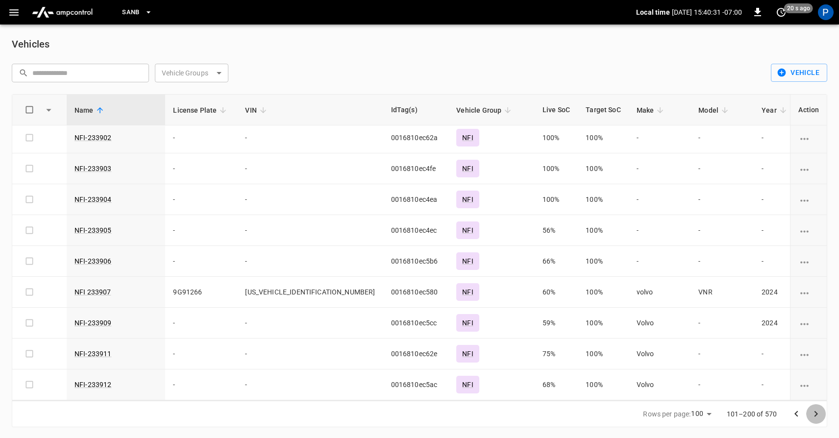
click at [811, 412] on icon "Go to next page" at bounding box center [816, 414] width 12 height 12
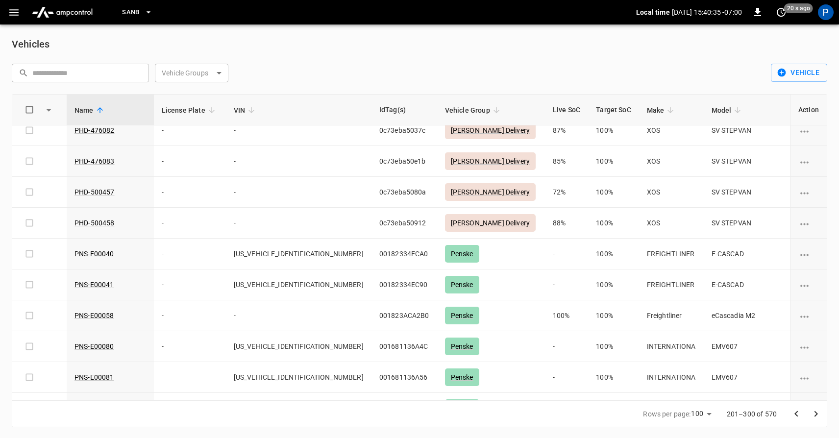
scroll to position [2828, 0]
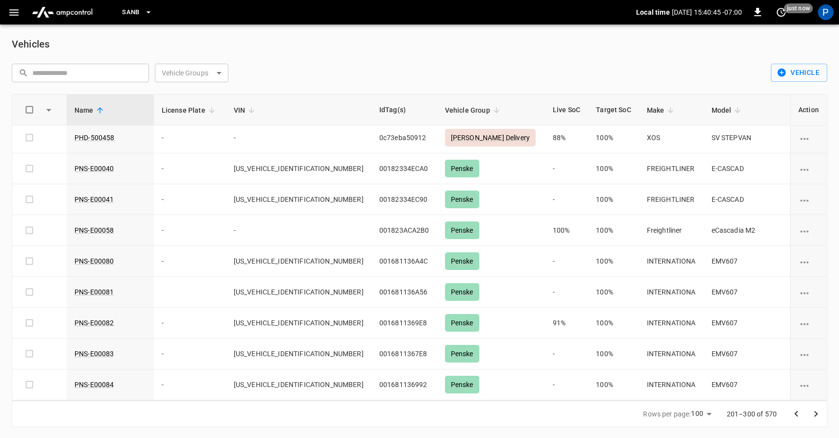
click at [816, 415] on icon "Go to next page" at bounding box center [816, 414] width 3 height 6
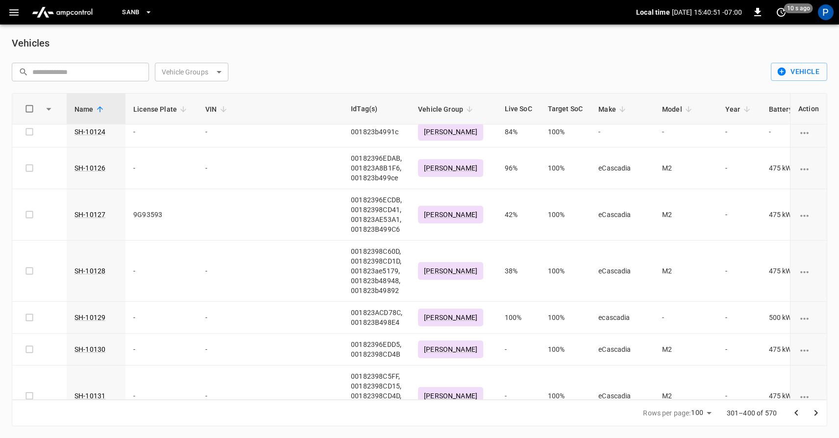
scroll to position [3258, 0]
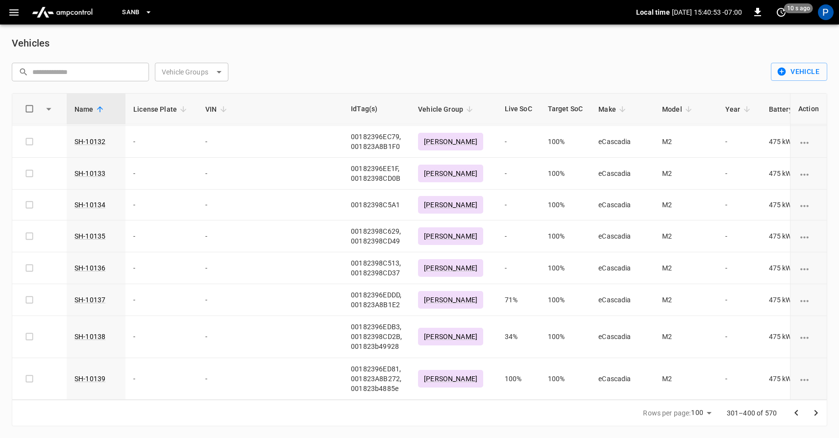
click at [816, 414] on icon "Go to next page" at bounding box center [816, 413] width 3 height 6
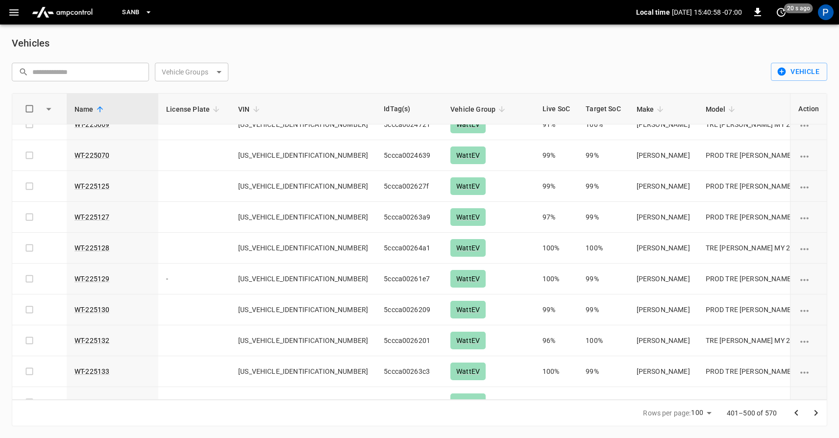
scroll to position [2961, 0]
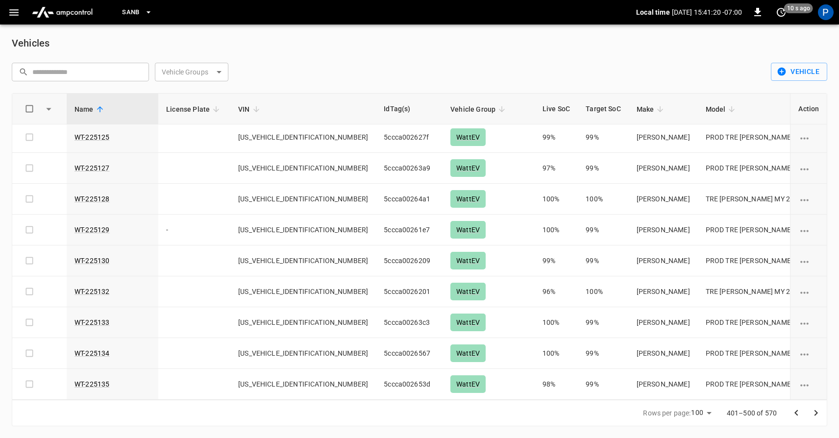
click at [814, 413] on icon "Go to next page" at bounding box center [816, 413] width 12 height 12
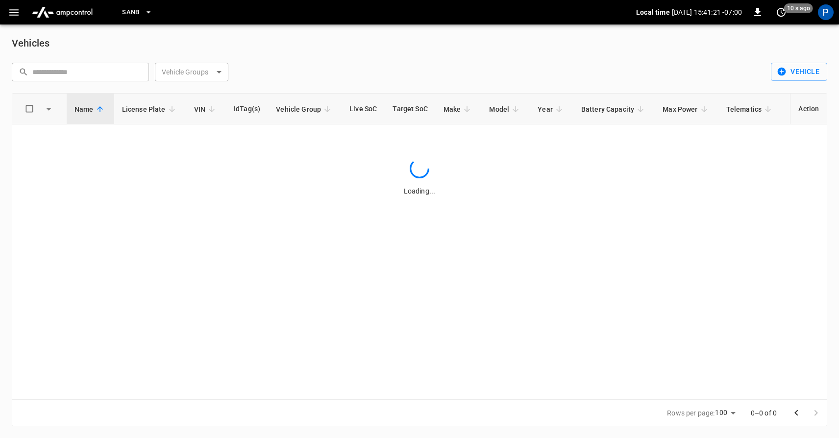
scroll to position [0, 0]
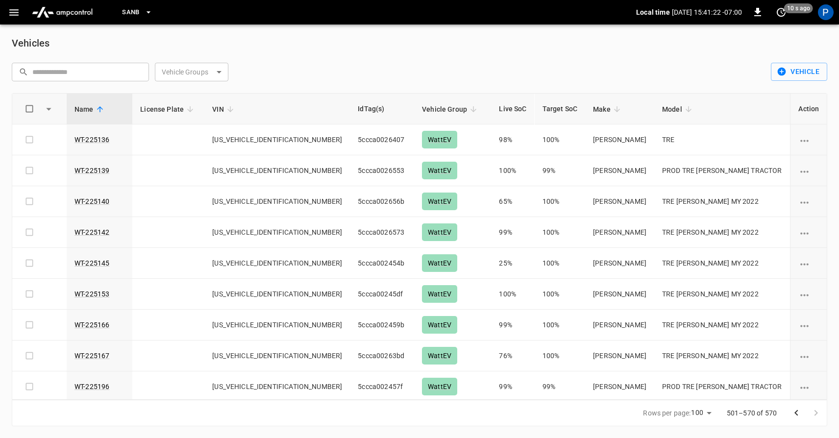
click at [814, 413] on div at bounding box center [806, 413] width 39 height 20
click at [790, 412] on button "Go to previous page" at bounding box center [797, 413] width 20 height 20
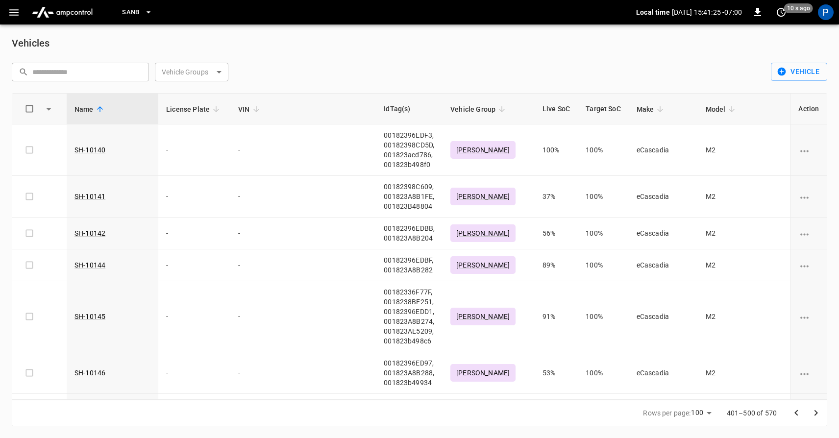
click at [788, 414] on button "Go to previous page" at bounding box center [797, 413] width 20 height 20
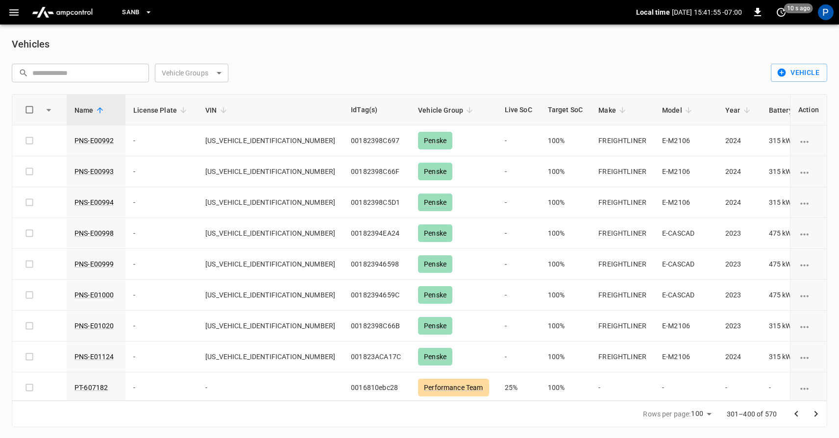
scroll to position [1, 0]
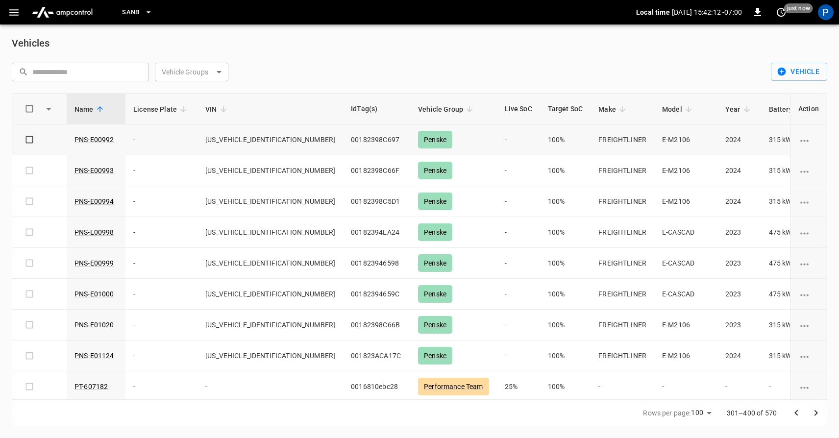
click at [803, 139] on icon "vehicle options" at bounding box center [805, 141] width 12 height 12
click at [805, 150] on li "Edit" at bounding box center [813, 147] width 35 height 16
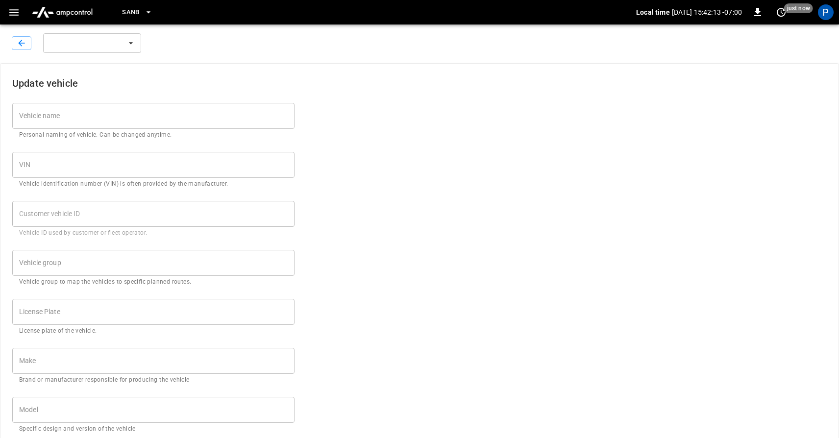
type input "**********"
type input "*******"
type input "****"
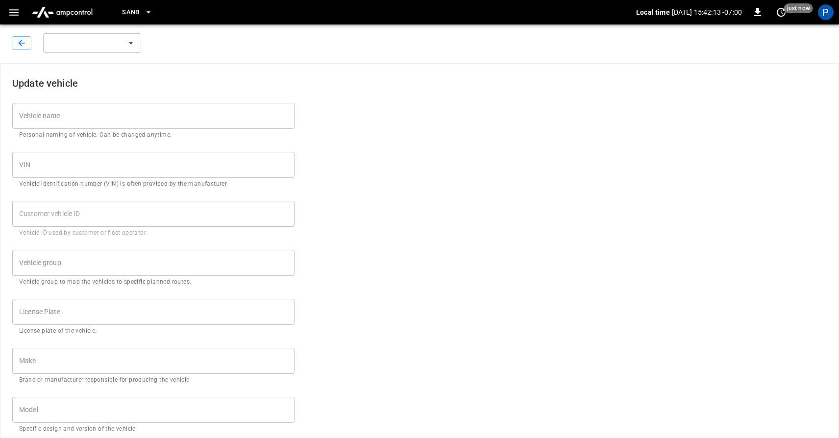
type input "***"
type input "******"
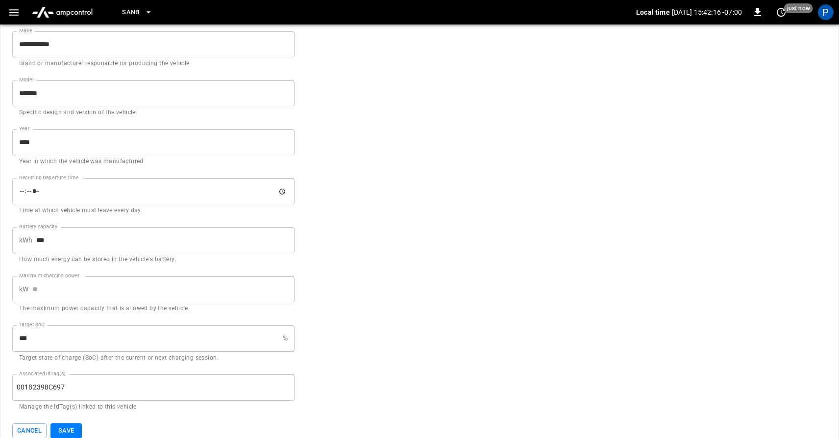
scroll to position [379, 0]
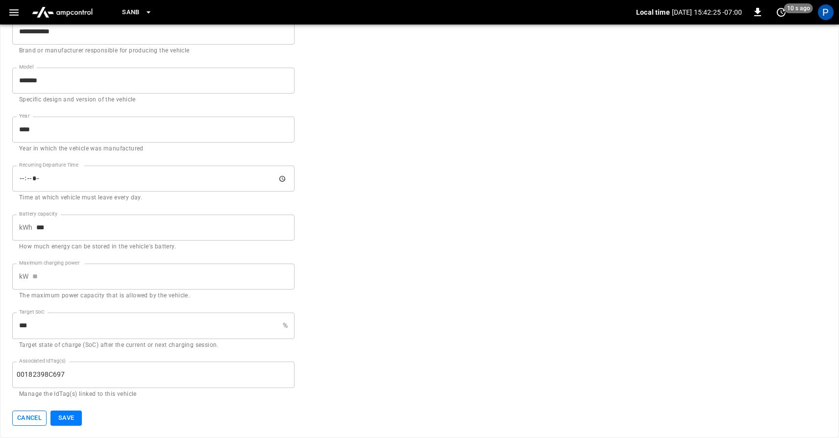
click at [30, 419] on button "Cancel" at bounding box center [29, 418] width 34 height 15
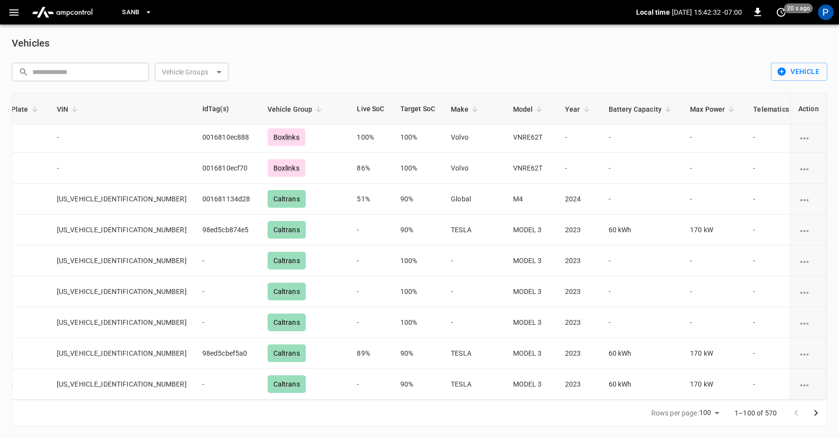
scroll to position [248, 148]
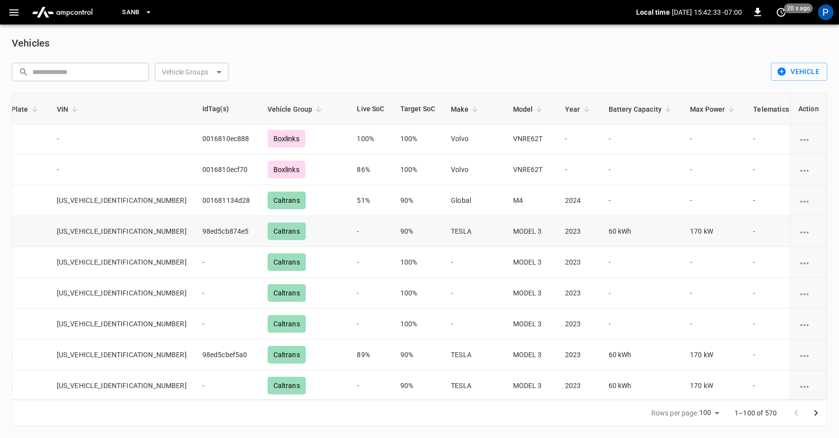
click at [799, 233] on icon "vehicle options" at bounding box center [805, 232] width 12 height 12
click at [807, 238] on li "Edit" at bounding box center [813, 238] width 35 height 16
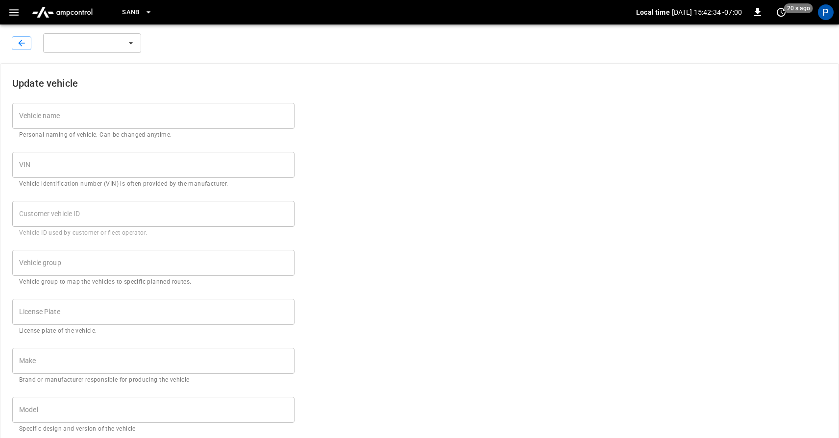
type input "**********"
type input "*******"
type input "*****"
type input "*******"
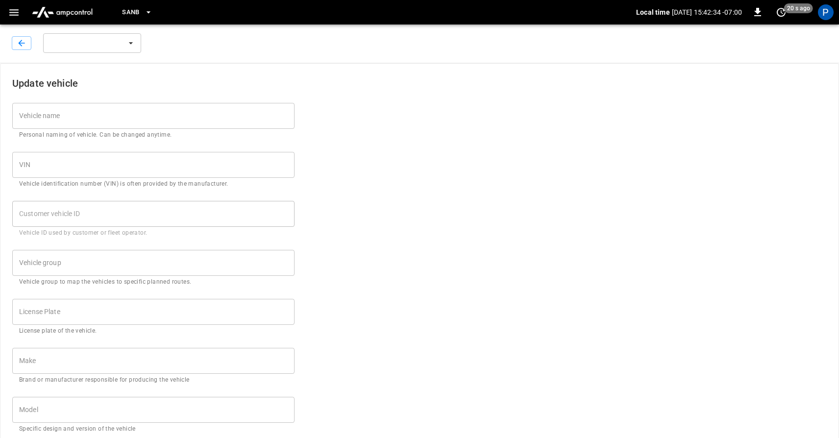
type input "****"
type input "**"
type input "***"
type input "**"
type input "********"
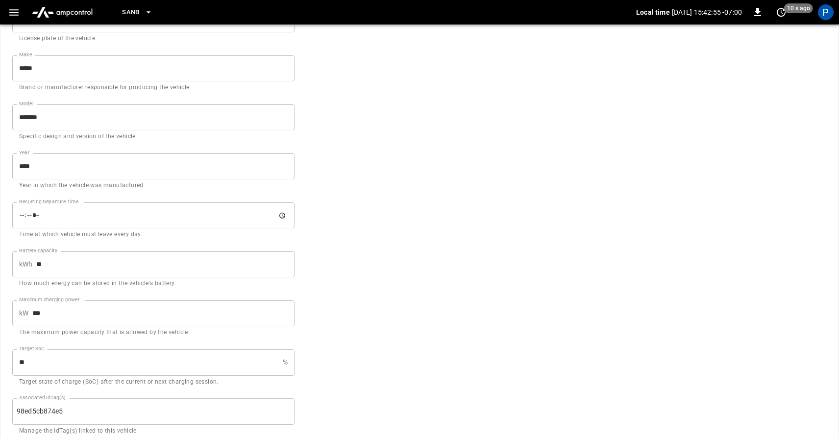
scroll to position [379, 0]
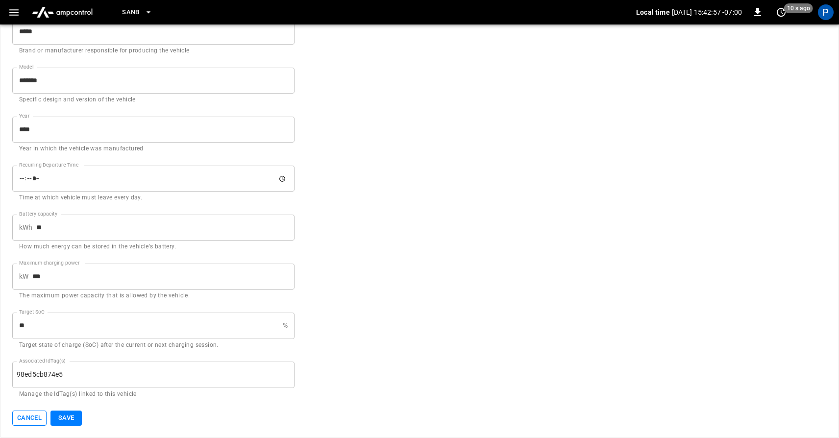
click at [15, 418] on button "Cancel" at bounding box center [29, 418] width 34 height 15
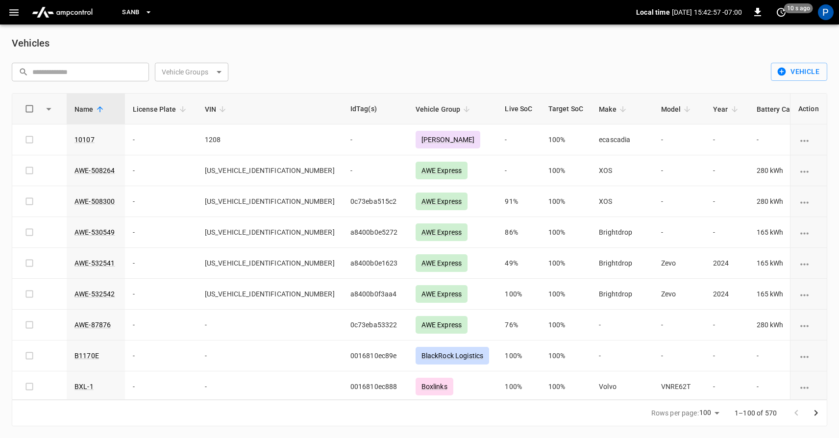
scroll to position [1, 0]
click at [11, 13] on icon "button" at bounding box center [14, 12] width 12 height 12
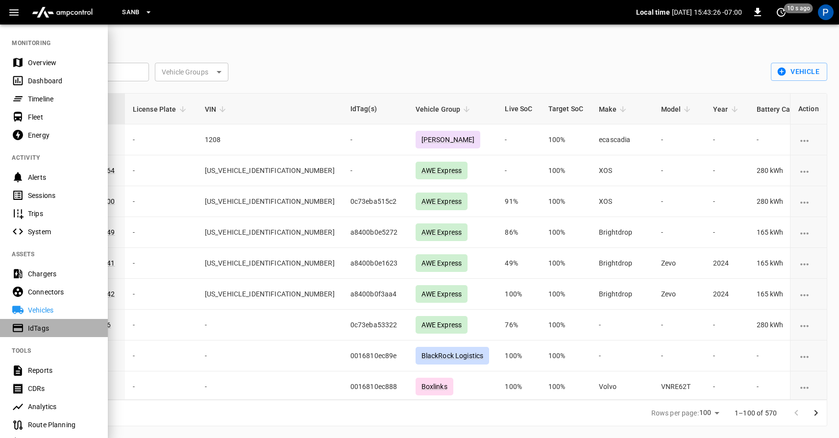
click at [31, 332] on div "IdTags" at bounding box center [62, 329] width 68 height 10
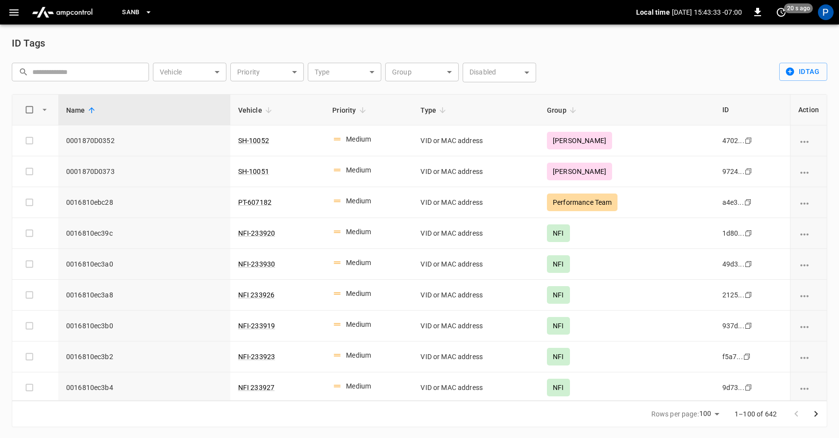
click at [6, 13] on button "button" at bounding box center [14, 12] width 20 height 18
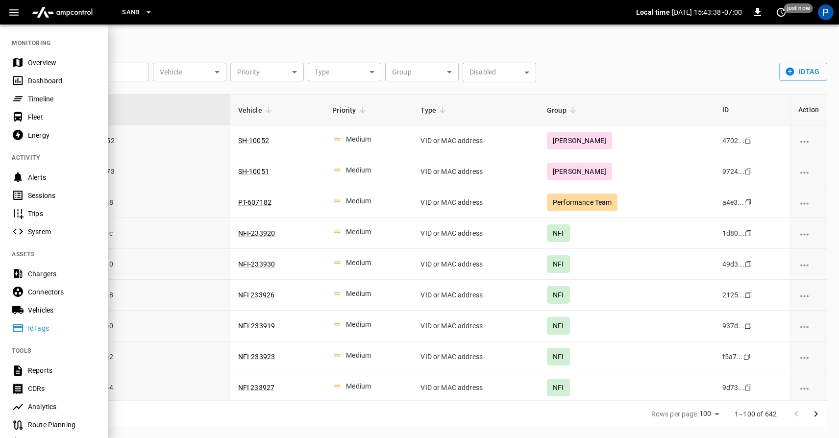
click at [55, 198] on div "Sessions" at bounding box center [62, 196] width 68 height 10
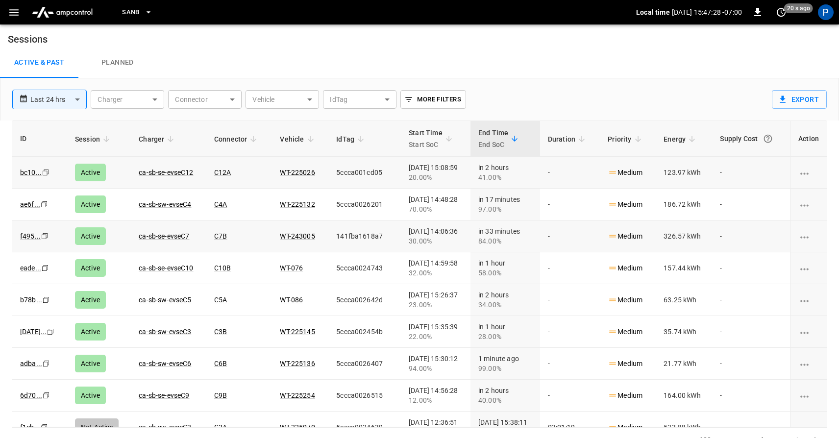
click at [810, 168] on icon "charging session options" at bounding box center [805, 174] width 12 height 12
click at [35, 176] on div at bounding box center [419, 219] width 839 height 438
click at [28, 175] on link "bc10 ..." at bounding box center [30, 173] width 25 height 12
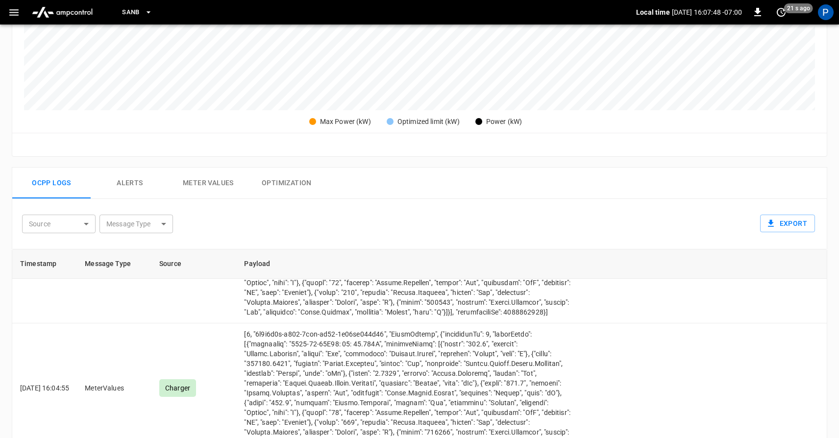
scroll to position [12705, 0]
